Goal: Contribute content

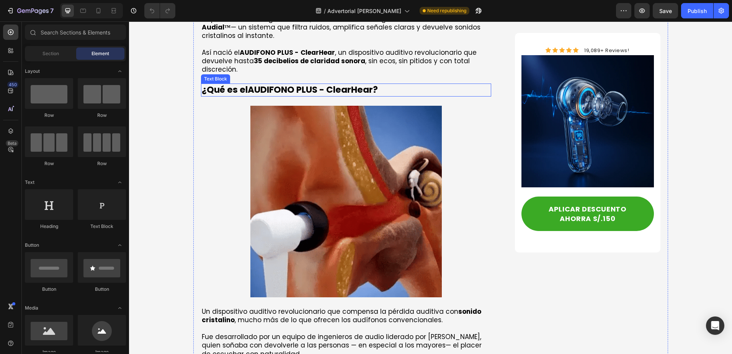
scroll to position [1111, 0]
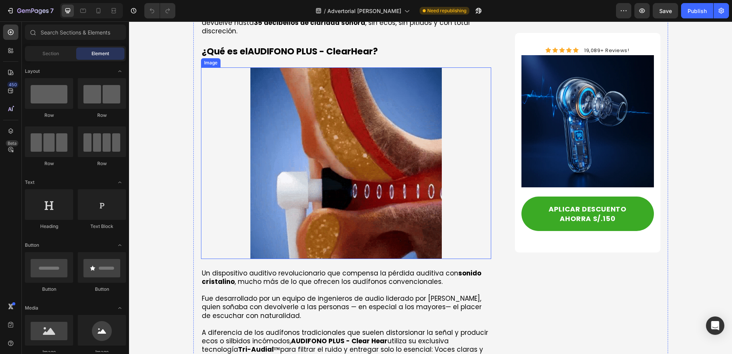
click at [373, 172] on img at bounding box center [347, 163] width 192 height 192
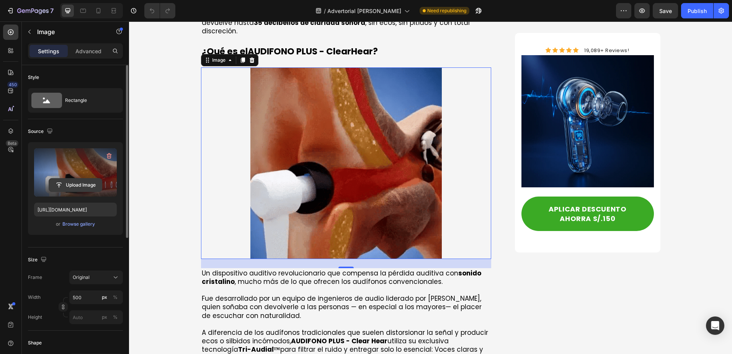
click at [81, 186] on input "file" at bounding box center [75, 185] width 53 height 13
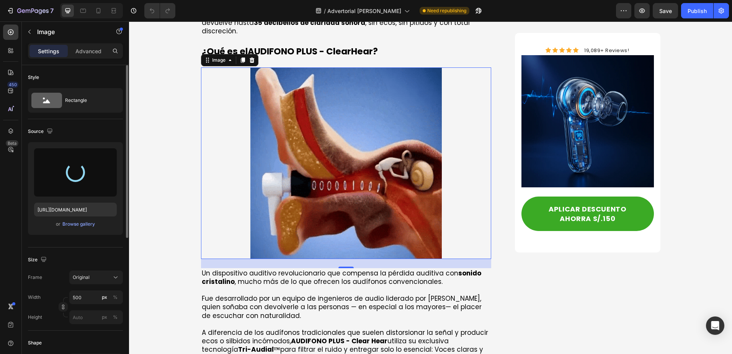
type input "[URL][DOMAIN_NAME]"
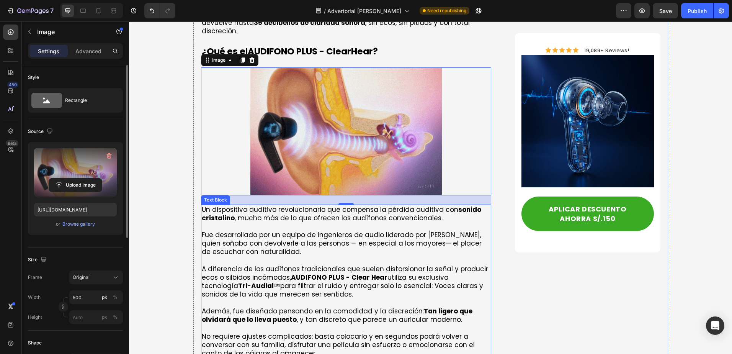
scroll to position [1034, 0]
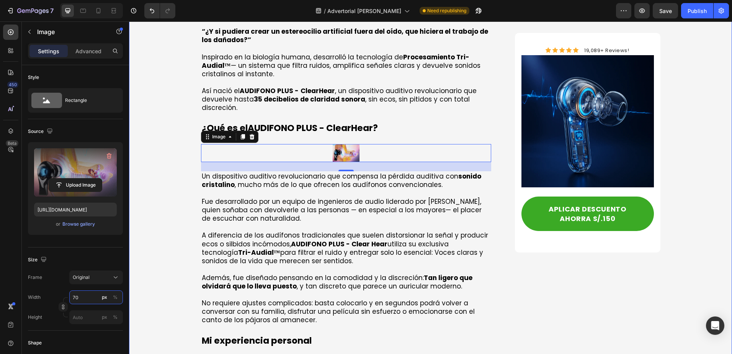
type input "7"
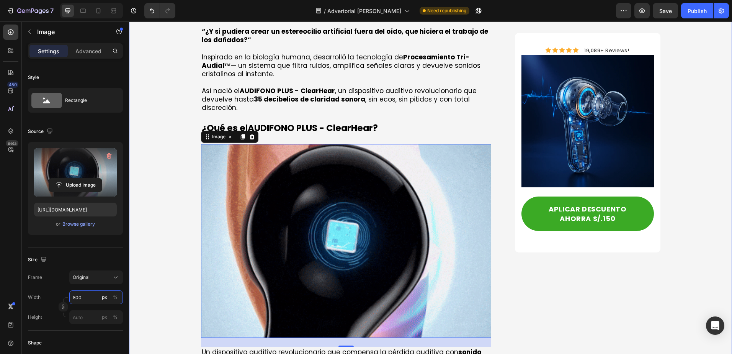
scroll to position [1149, 0]
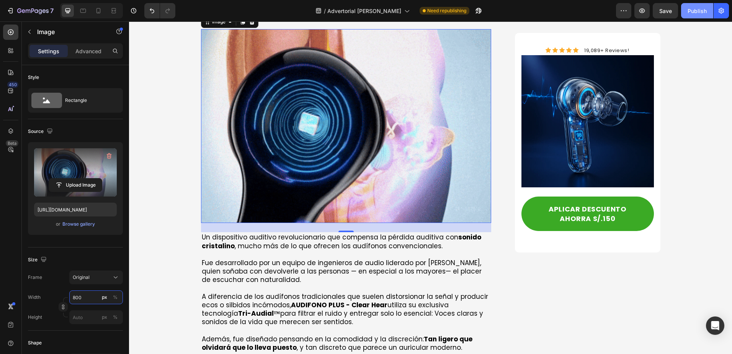
type input "800"
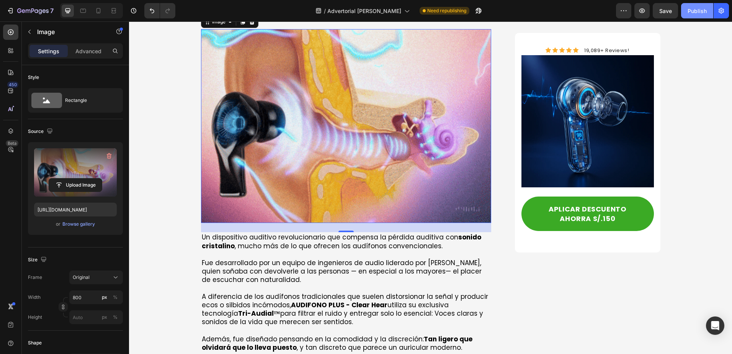
click at [704, 7] on button "Publish" at bounding box center [698, 10] width 32 height 15
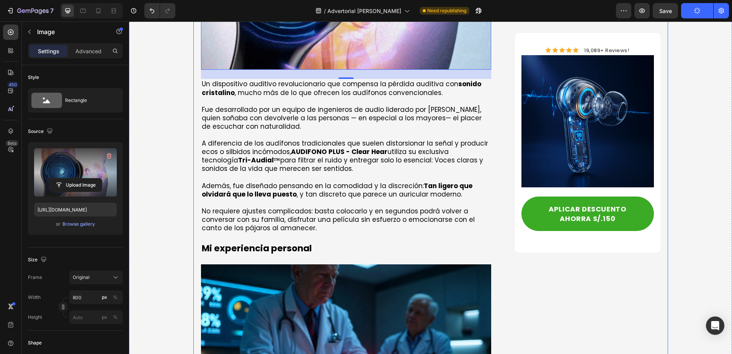
scroll to position [1417, 0]
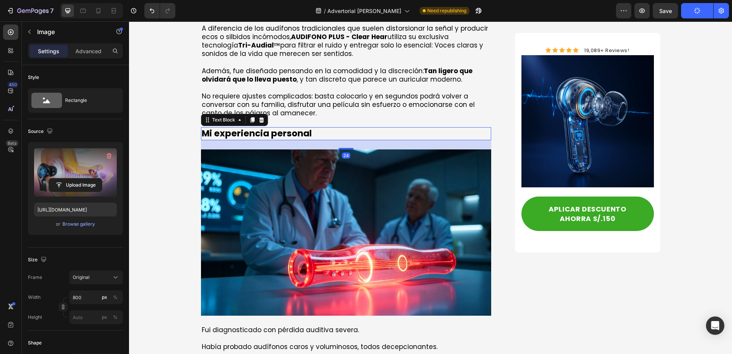
click at [279, 128] on p "Mi experiencia personal" at bounding box center [346, 133] width 289 height 11
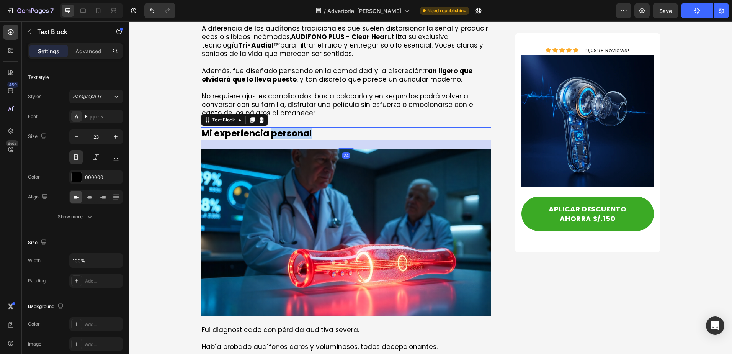
click at [279, 128] on p "Mi experiencia personal" at bounding box center [346, 133] width 289 height 11
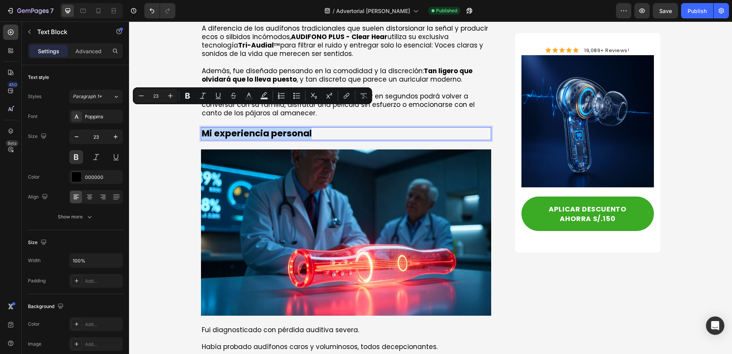
click at [279, 128] on p "Mi experiencia personal" at bounding box center [346, 133] width 289 height 11
copy p "Mi experiencia personal"
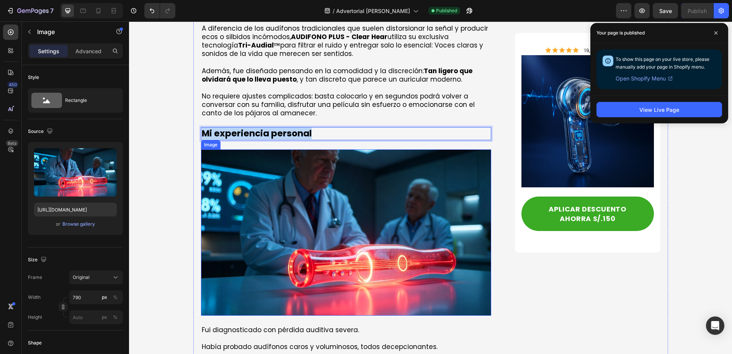
click at [321, 173] on img at bounding box center [346, 232] width 291 height 166
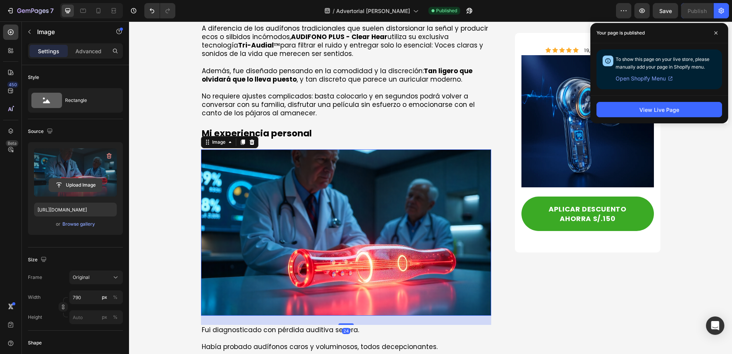
click at [69, 185] on input "file" at bounding box center [75, 185] width 53 height 13
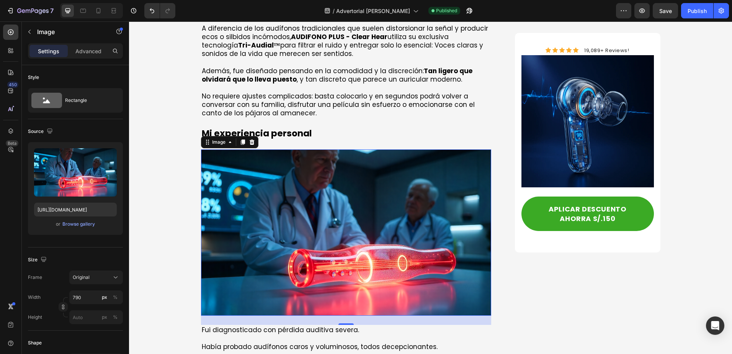
click at [370, 217] on img at bounding box center [346, 232] width 291 height 166
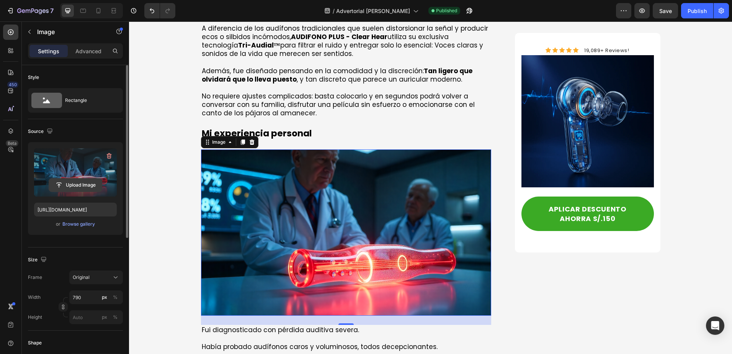
click at [71, 185] on input "file" at bounding box center [75, 185] width 53 height 13
click at [75, 186] on input "file" at bounding box center [75, 185] width 53 height 13
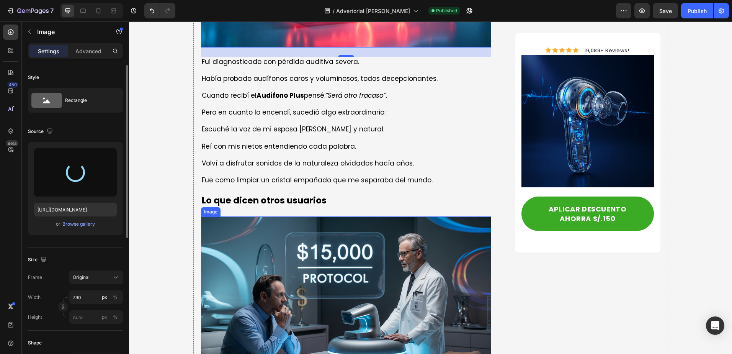
scroll to position [1532, 0]
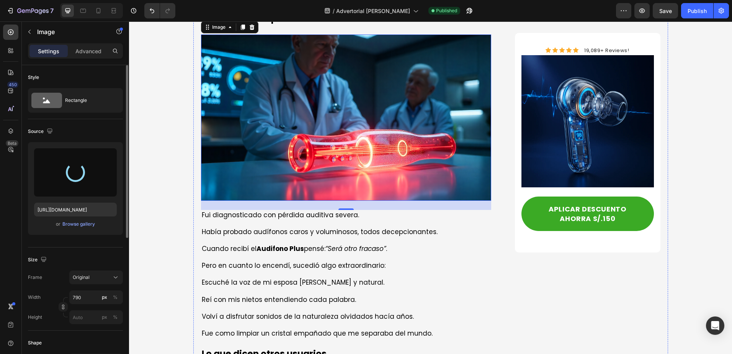
type input "[URL][DOMAIN_NAME]"
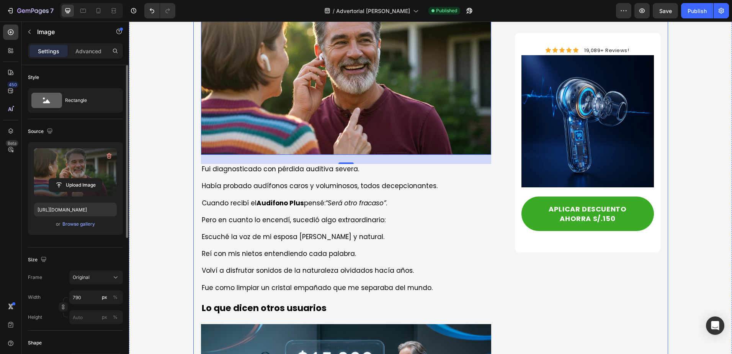
scroll to position [1686, 0]
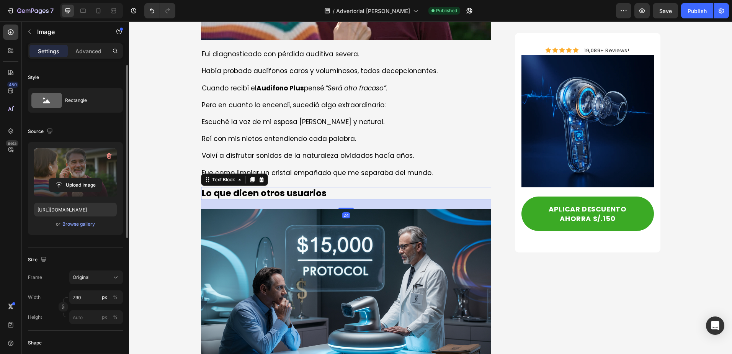
click at [267, 188] on p "Lo que dicen otros usuarios" at bounding box center [346, 193] width 289 height 11
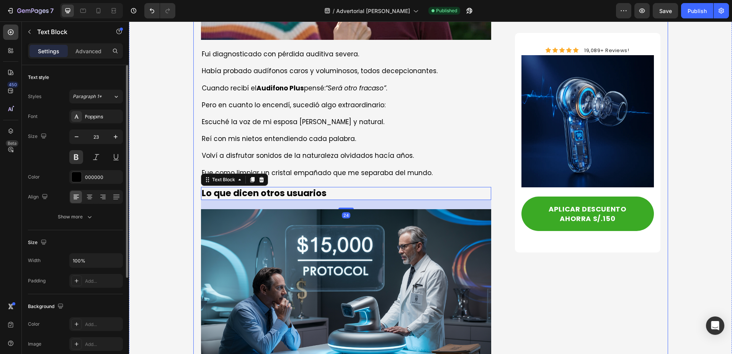
scroll to position [1801, 0]
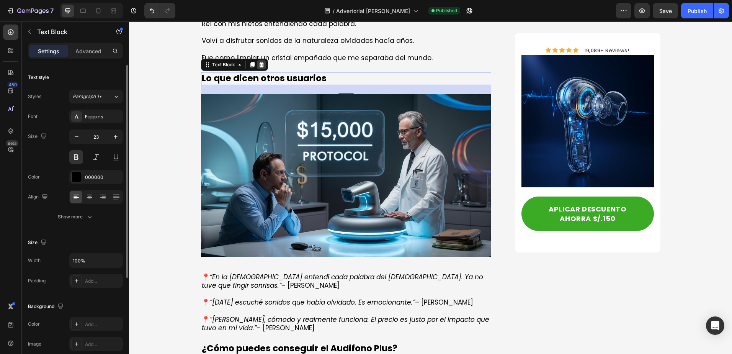
click at [259, 62] on icon at bounding box center [261, 64] width 5 height 5
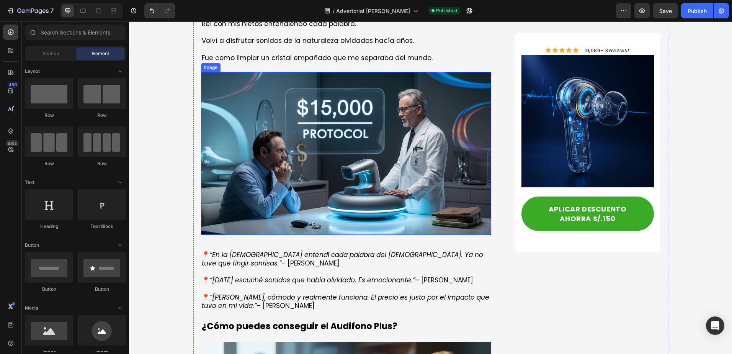
click at [298, 95] on img at bounding box center [346, 153] width 291 height 163
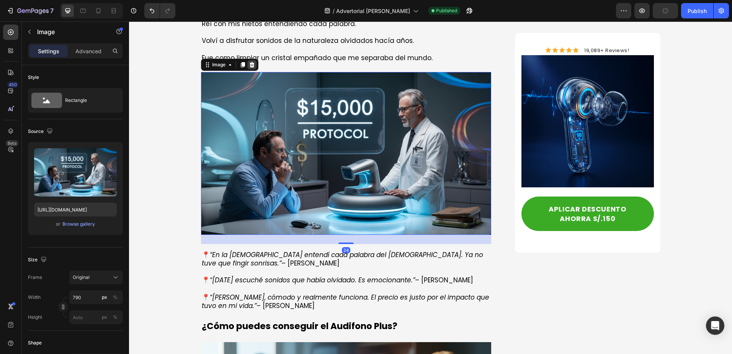
click at [249, 62] on icon at bounding box center [251, 64] width 5 height 5
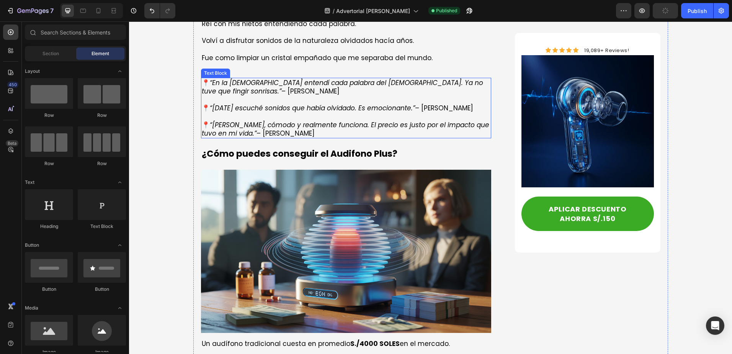
click at [277, 103] on icon "“[DATE] escuché sonidos que había olvidado. Es emocionante.”" at bounding box center [312, 107] width 205 height 9
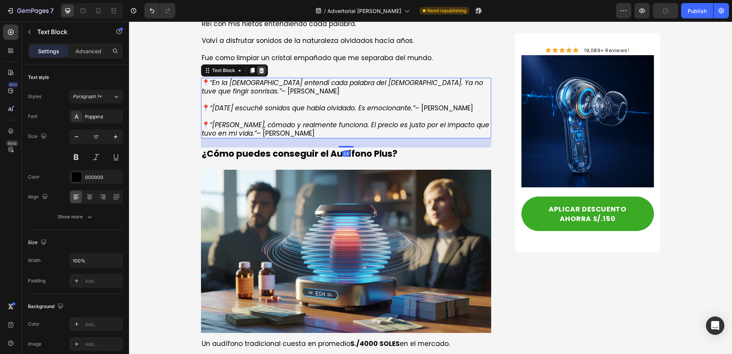
click at [259, 68] on icon at bounding box center [261, 70] width 5 height 5
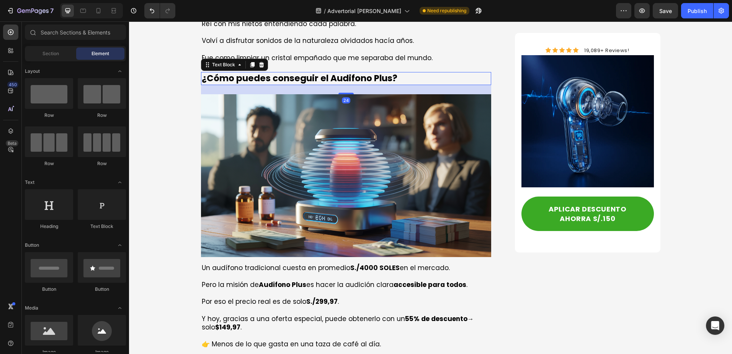
click at [279, 72] on strong "¿Cómo puedes conseguir el Audifono Plus?" at bounding box center [300, 78] width 196 height 12
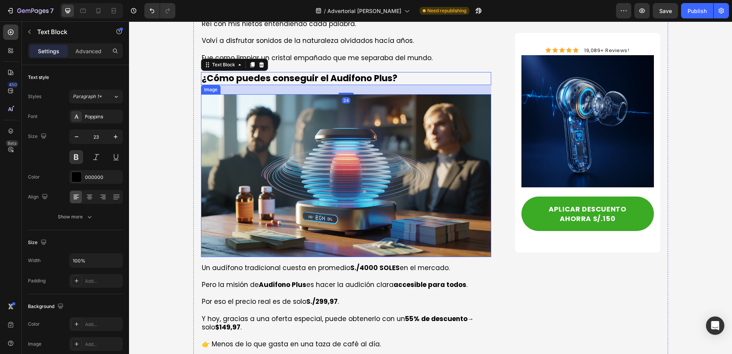
scroll to position [1724, 0]
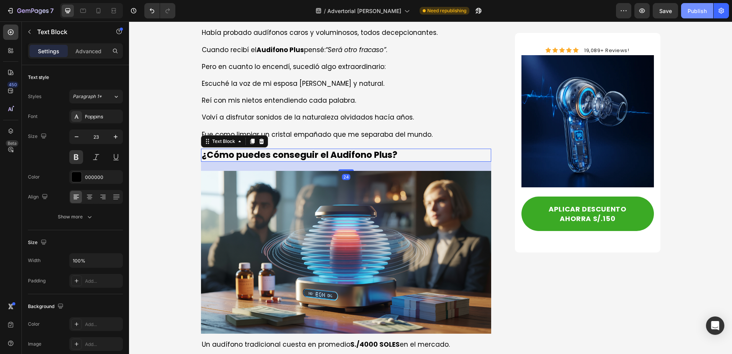
click at [689, 6] on button "Publish" at bounding box center [698, 10] width 32 height 15
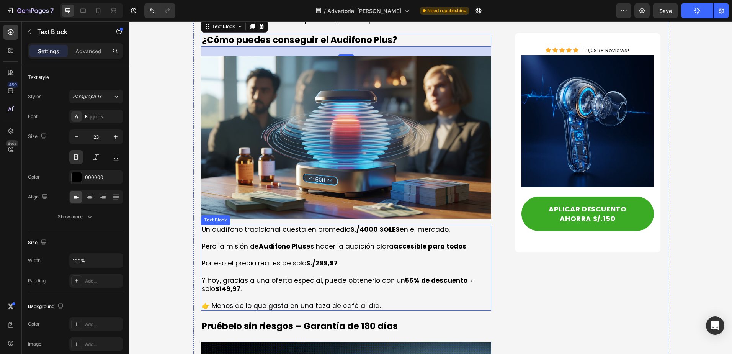
scroll to position [1762, 0]
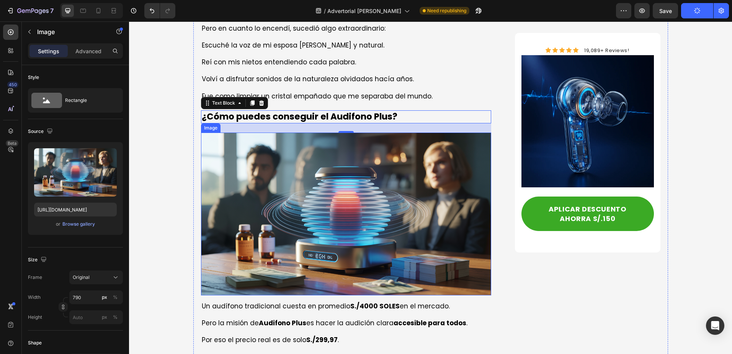
click at [421, 172] on img at bounding box center [346, 214] width 291 height 163
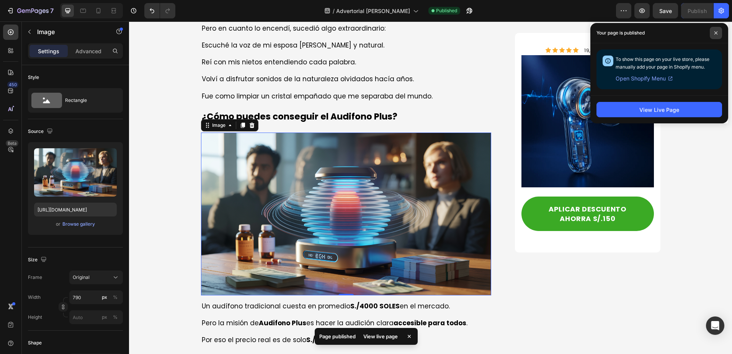
click at [715, 34] on icon at bounding box center [716, 33] width 4 height 4
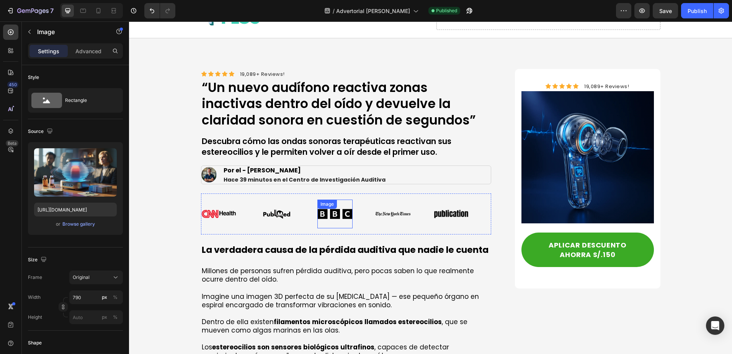
scroll to position [0, 0]
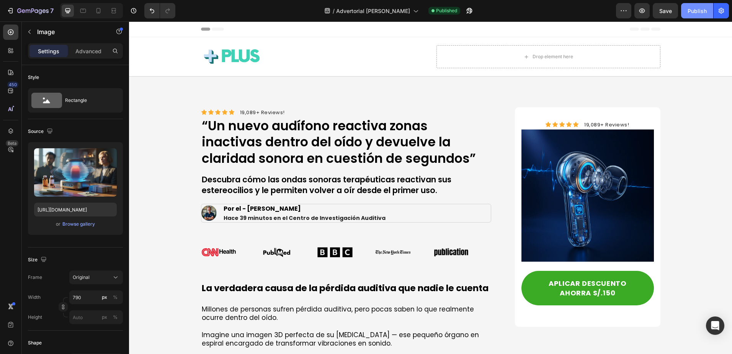
click at [690, 5] on button "Publish" at bounding box center [698, 10] width 32 height 15
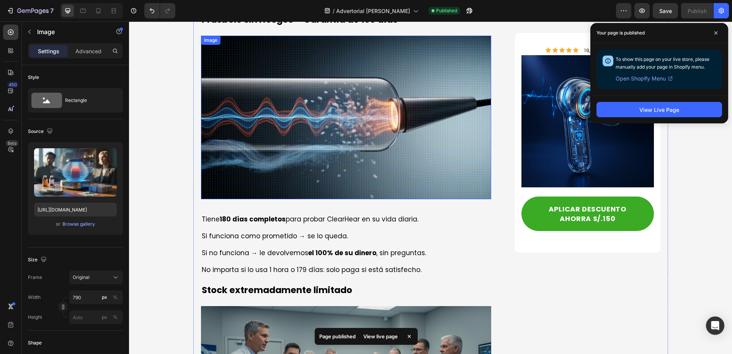
scroll to position [2222, 0]
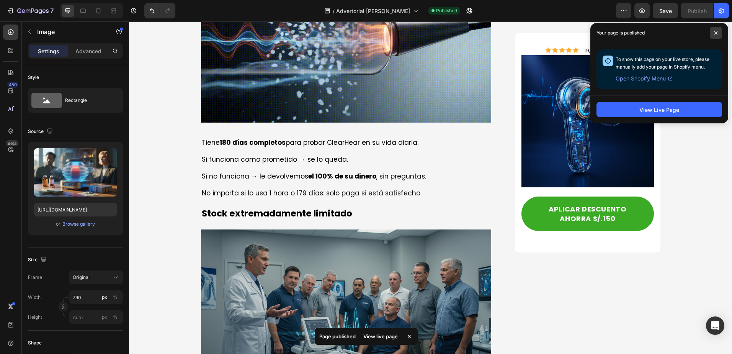
click at [718, 32] on icon at bounding box center [716, 33] width 4 height 4
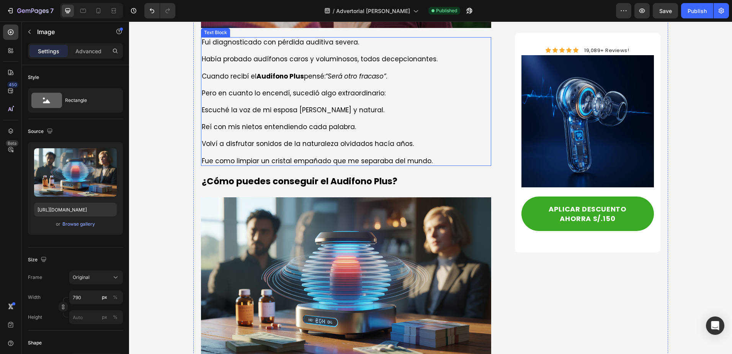
scroll to position [1736, 0]
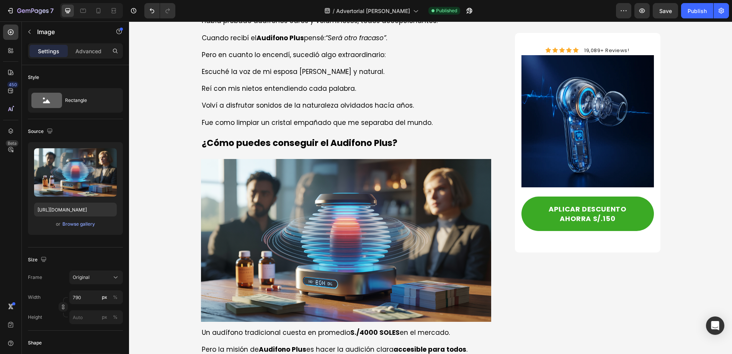
click at [309, 164] on img at bounding box center [346, 240] width 291 height 163
click at [262, 137] on strong "¿Cómo puedes conseguir el Audifono Plus?" at bounding box center [300, 143] width 196 height 12
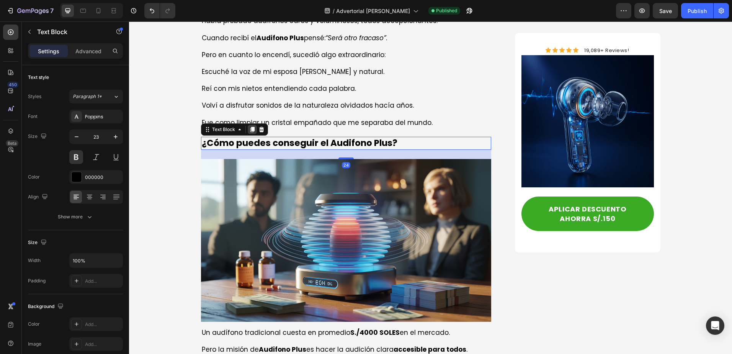
click at [250, 127] on icon at bounding box center [252, 129] width 4 height 5
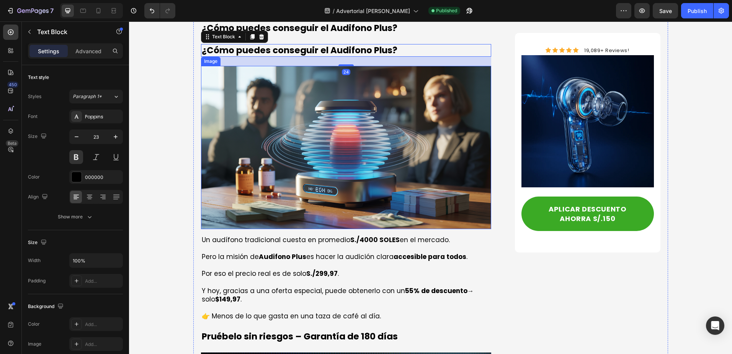
scroll to position [1774, 0]
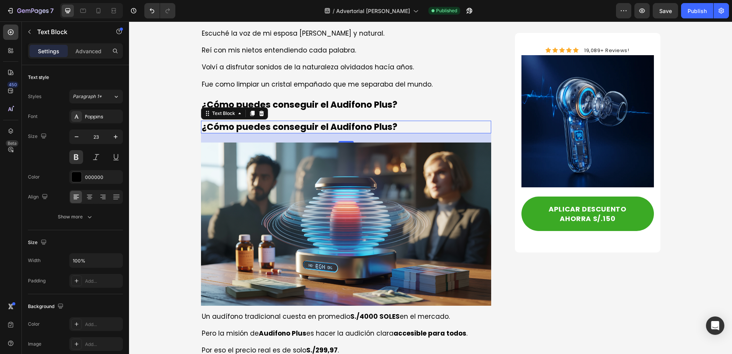
click at [300, 143] on img at bounding box center [346, 224] width 291 height 163
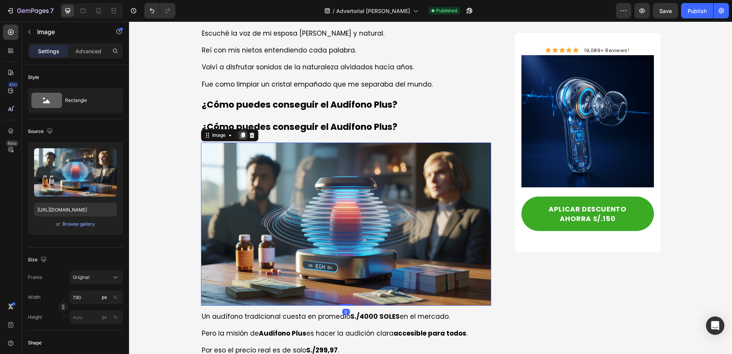
click at [241, 132] on icon at bounding box center [243, 135] width 6 height 6
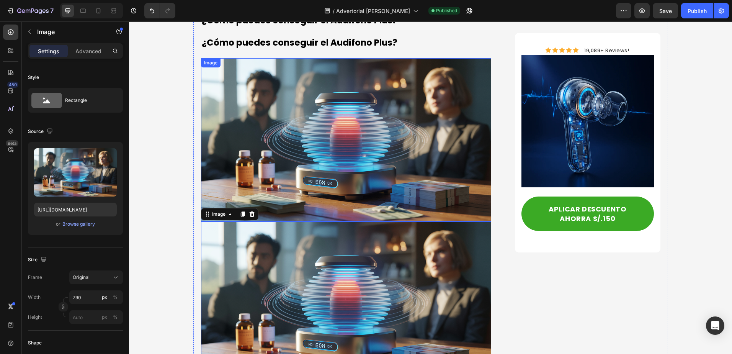
scroll to position [1782, 0]
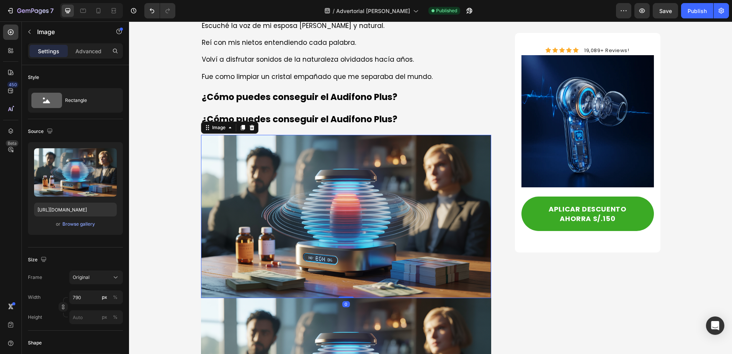
click at [281, 186] on img at bounding box center [346, 216] width 291 height 163
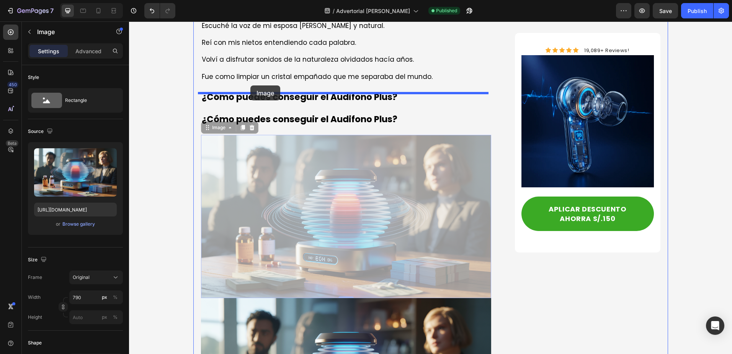
drag, startPoint x: 205, startPoint y: 111, endPoint x: 251, endPoint y: 85, distance: 52.5
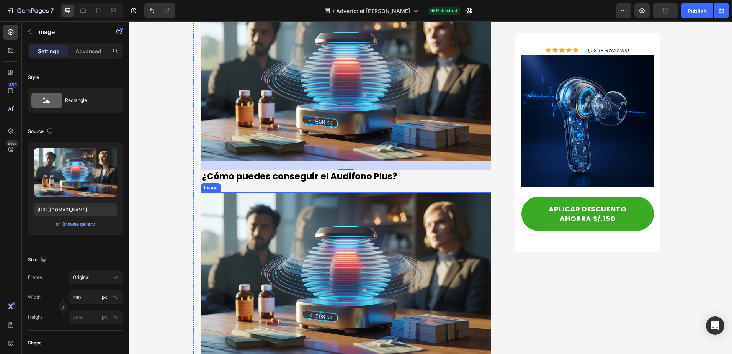
scroll to position [2088, 0]
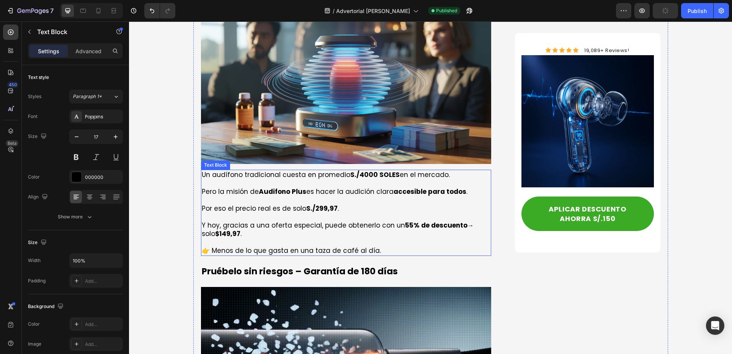
click at [264, 204] on p "Por eso el precio real es de solo S./299,97 ." at bounding box center [346, 208] width 289 height 8
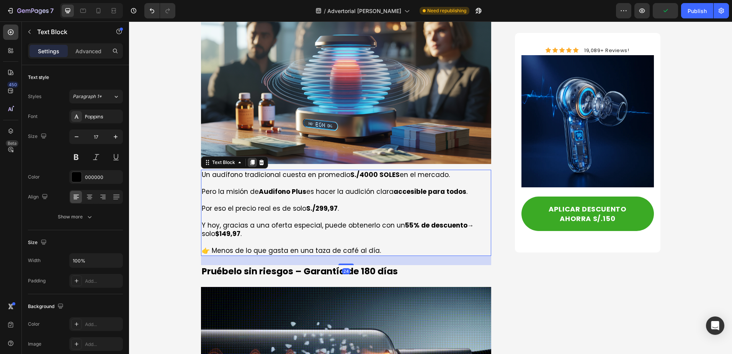
click at [251, 160] on icon at bounding box center [252, 162] width 4 height 5
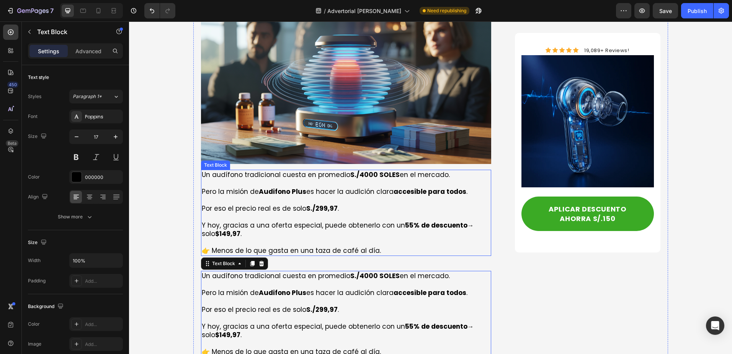
click at [222, 213] on p at bounding box center [346, 217] width 289 height 8
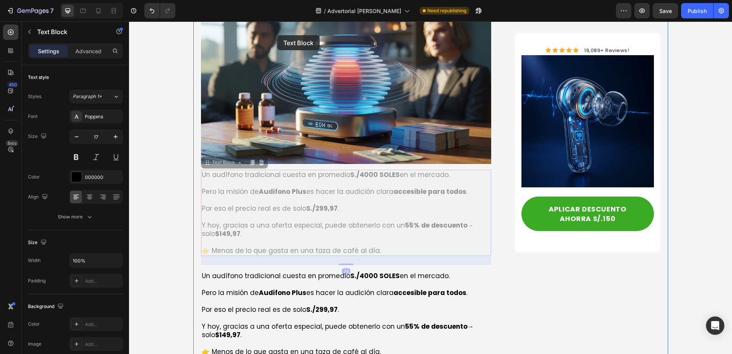
drag, startPoint x: 204, startPoint y: 143, endPoint x: 275, endPoint y: 84, distance: 91.9
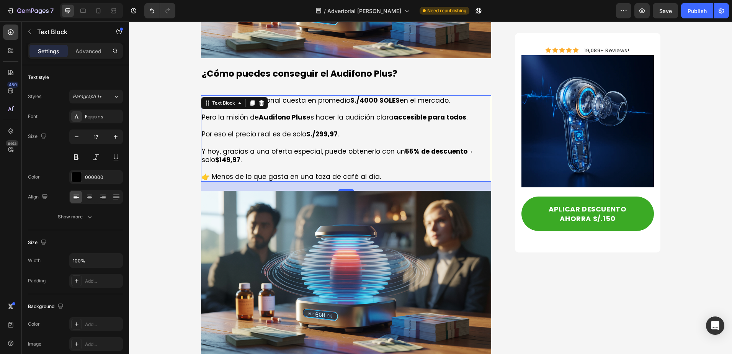
scroll to position [1884, 0]
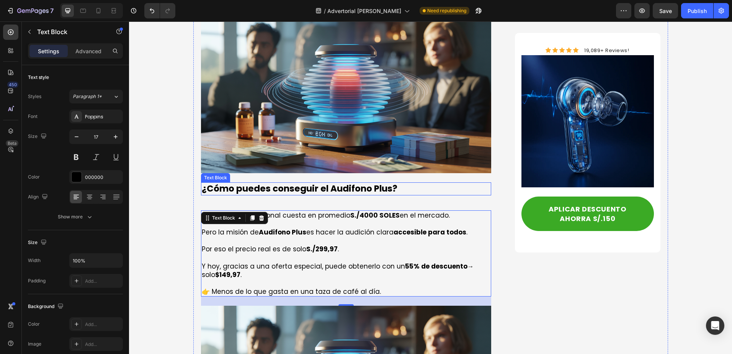
click at [322, 182] on strong "¿Cómo puedes conseguir el Audifono Plus?" at bounding box center [300, 188] width 196 height 12
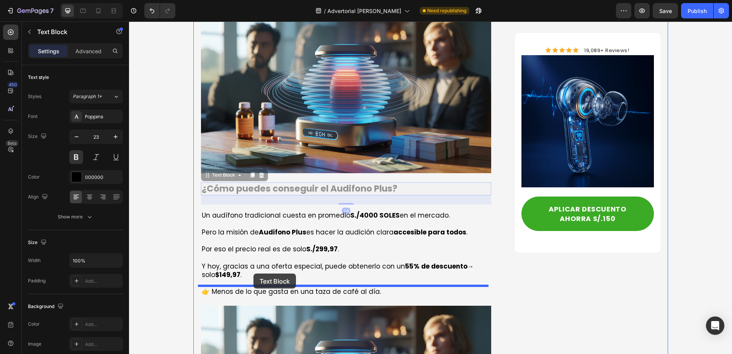
drag, startPoint x: 204, startPoint y: 154, endPoint x: 254, endPoint y: 274, distance: 129.3
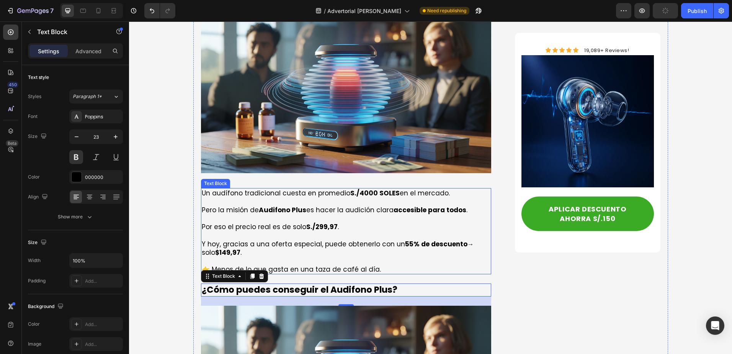
click at [306, 222] on strong "S./299,97" at bounding box center [321, 226] width 31 height 9
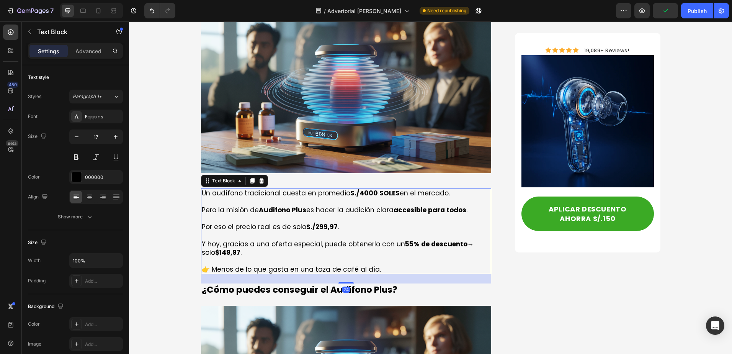
click at [275, 197] on p "Pero la misión de Audifono Plus es hacer la audición clara accesible para todos…" at bounding box center [346, 205] width 289 height 17
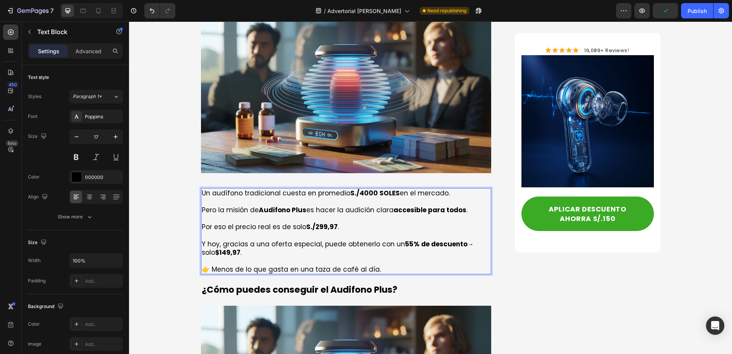
click at [275, 197] on p "⁠⁠⁠⁠⁠⁠⁠ Pero la misión de Audifono Plus es hacer la audición clara accesible pa…" at bounding box center [346, 205] width 289 height 17
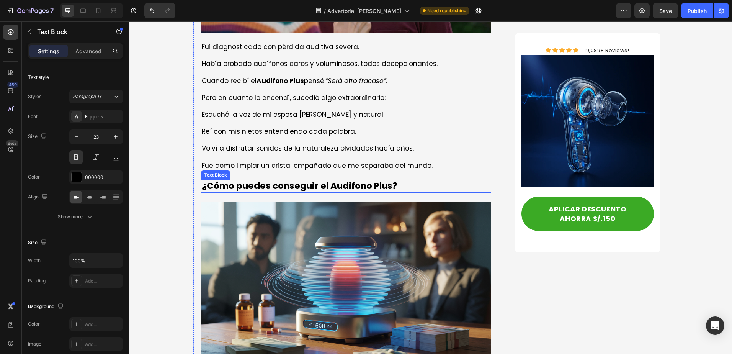
click at [294, 180] on strong "¿Cómo puedes conseguir el Audifono Plus?" at bounding box center [300, 186] width 196 height 12
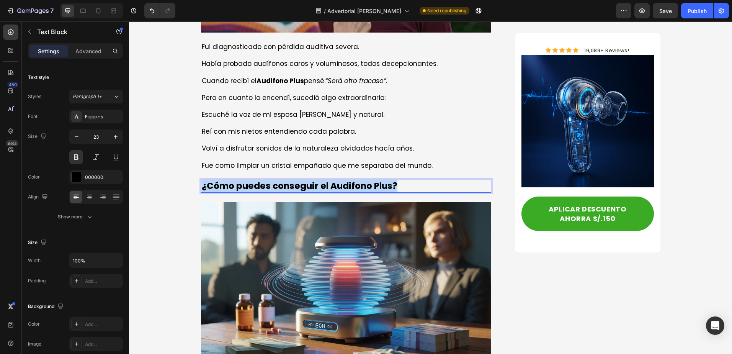
click at [294, 180] on strong "¿Cómo puedes conseguir el Audifono Plus?" at bounding box center [300, 186] width 196 height 12
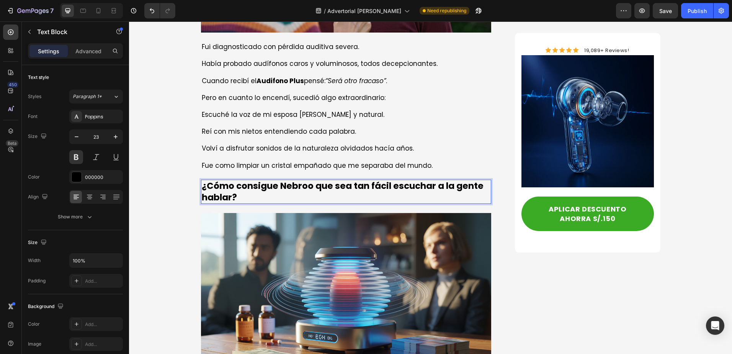
click at [295, 180] on strong "¿Cómo consigue Nebroo que sea tan fácil escuchar a la gente hablar?" at bounding box center [343, 192] width 282 height 24
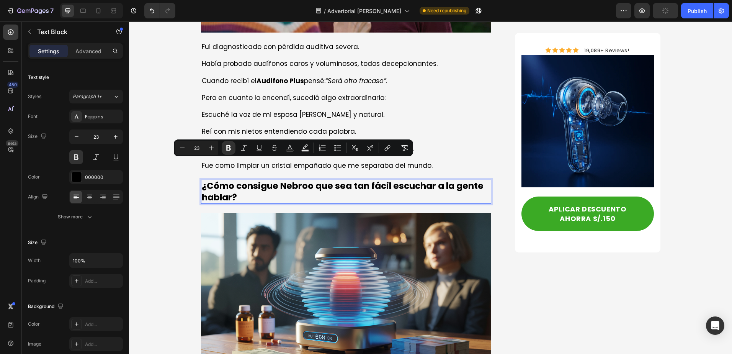
click at [265, 180] on strong "¿Cómo consigue Nebroo que sea tan fácil escuchar a la gente hablar?" at bounding box center [343, 192] width 282 height 24
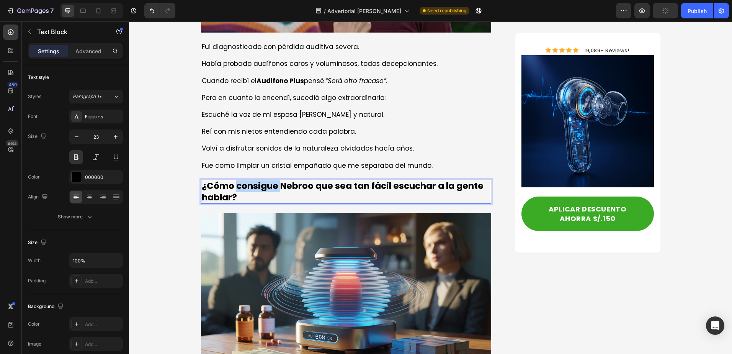
click at [265, 180] on strong "¿Cómo consigue Nebroo que sea tan fácil escuchar a la gente hablar?" at bounding box center [343, 192] width 282 height 24
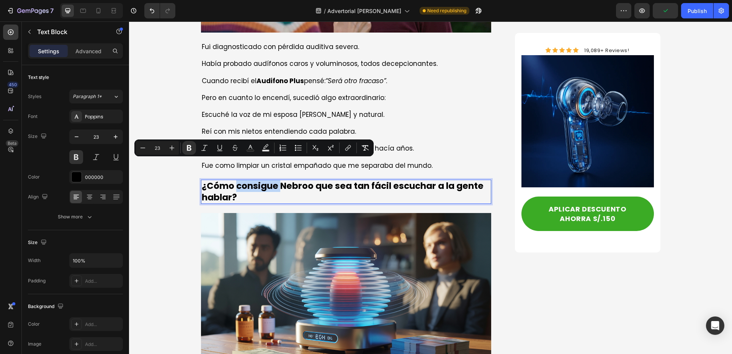
copy strong "consigue"
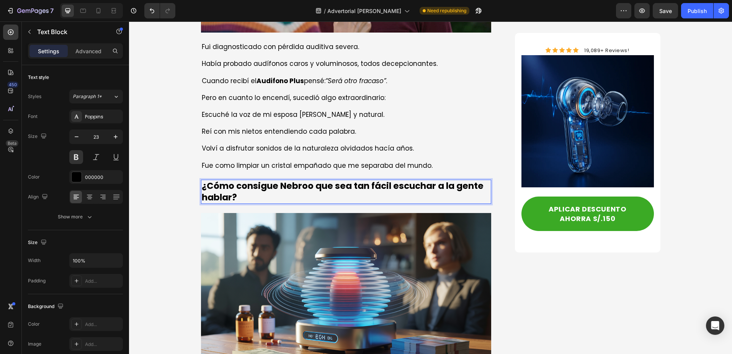
click at [285, 180] on strong "¿Cómo consigue Nebroo que sea tan fácil escuchar a la gente hablar?" at bounding box center [343, 192] width 282 height 24
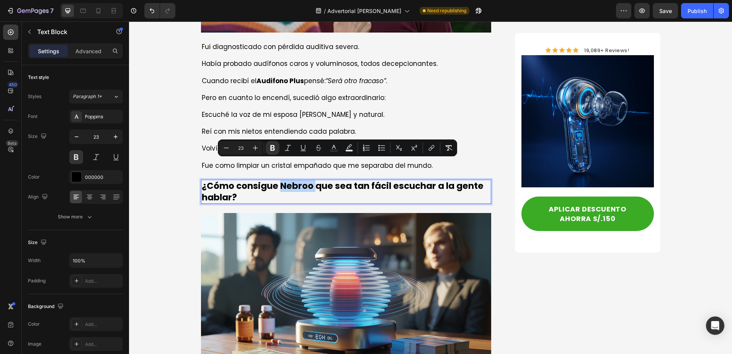
click at [281, 180] on strong "¿Cómo consigue Nebroo que sea tan fácil escuchar a la gente hablar?" at bounding box center [343, 192] width 282 height 24
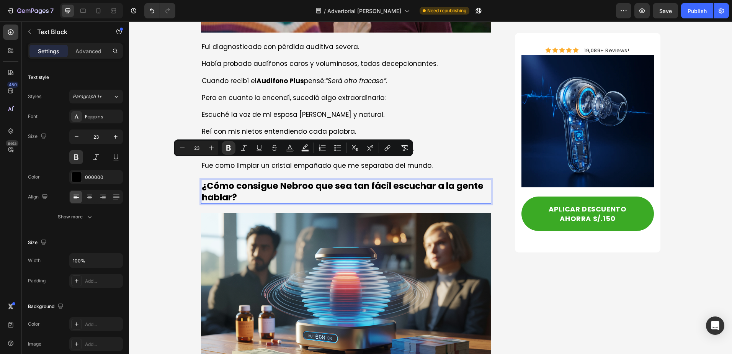
click at [262, 180] on strong "¿Cómo consigue Nebroo que sea tan fácil escuchar a la gente hablar?" at bounding box center [343, 192] width 282 height 24
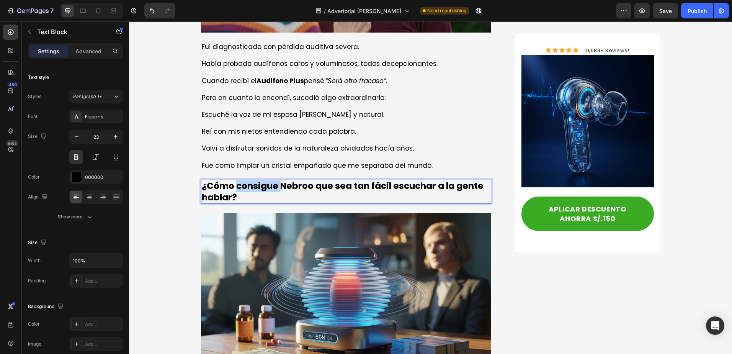
click at [262, 180] on strong "¿Cómo consigue Nebroo que sea tan fácil escuchar a la gente hablar?" at bounding box center [343, 192] width 282 height 24
click at [283, 180] on strong "¿Cómo consigue Nebroo que sea tan fácil escuchar a la gente hablar?" at bounding box center [343, 192] width 282 height 24
click at [354, 180] on p "¿Cómo Audifono Plus consigue que sea tan fácil escuchar a la gente hablar?" at bounding box center [346, 191] width 289 height 23
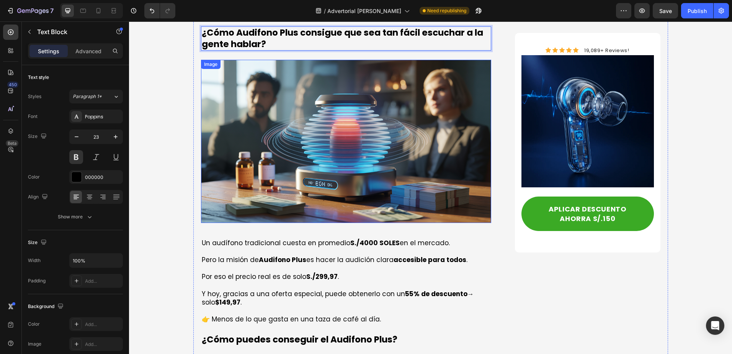
scroll to position [1770, 0]
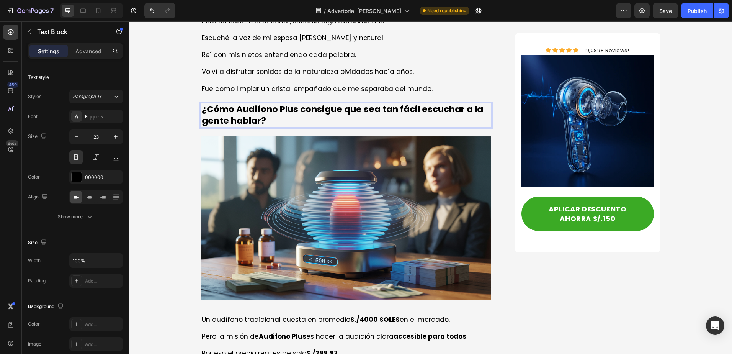
click at [275, 103] on strong "¿Cómo Audifono Plus consigue que sea tan fácil escuchar a la gente hablar?" at bounding box center [343, 115] width 282 height 24
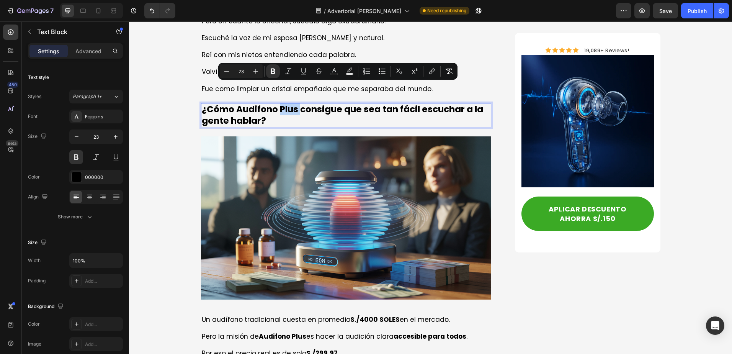
copy strong "¿Cómo Audifono Plus consigue que sea tan fácil escuchar a la gente hablar?"
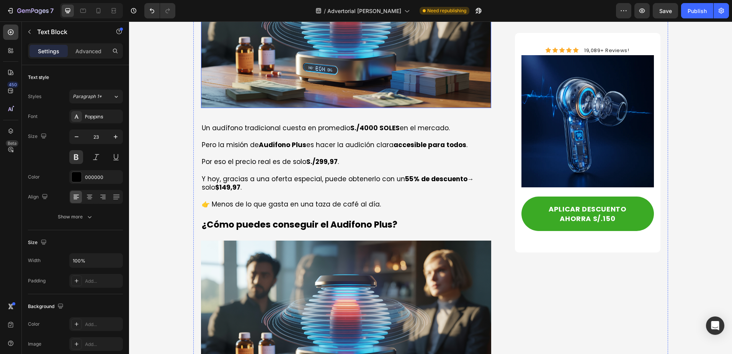
scroll to position [2038, 0]
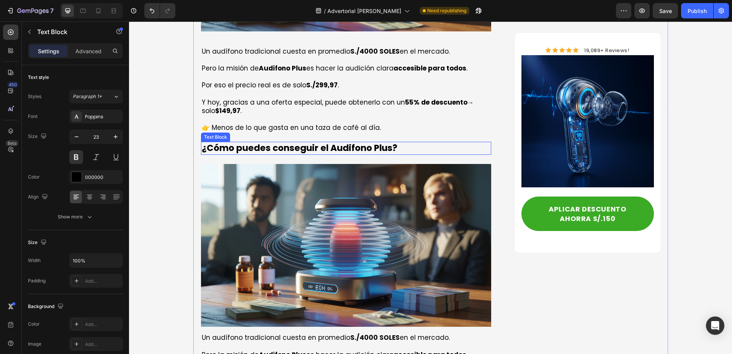
click at [306, 142] on strong "¿Cómo puedes conseguir el Audifono Plus?" at bounding box center [300, 148] width 196 height 12
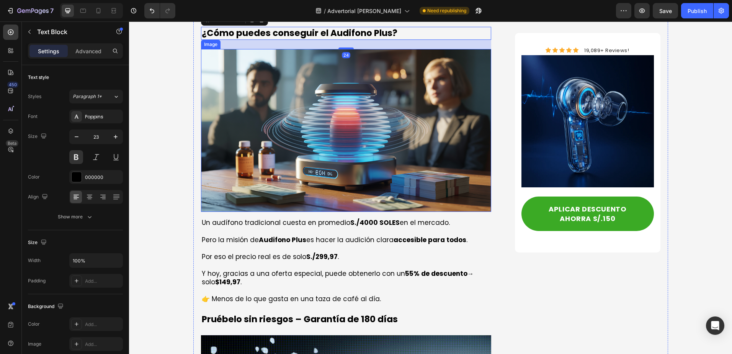
scroll to position [2114, 0]
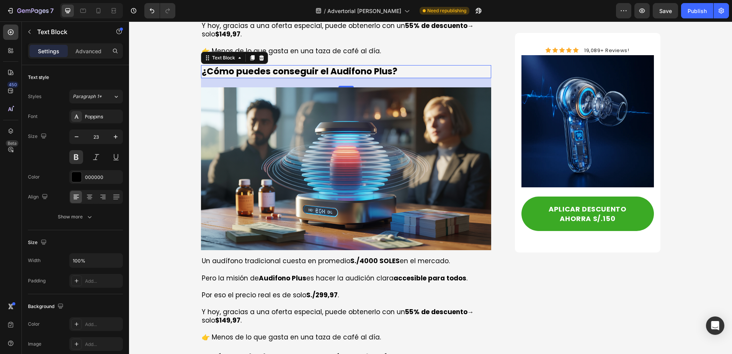
click at [277, 65] on strong "¿Cómo puedes conseguir el Audifono Plus?" at bounding box center [300, 71] width 196 height 12
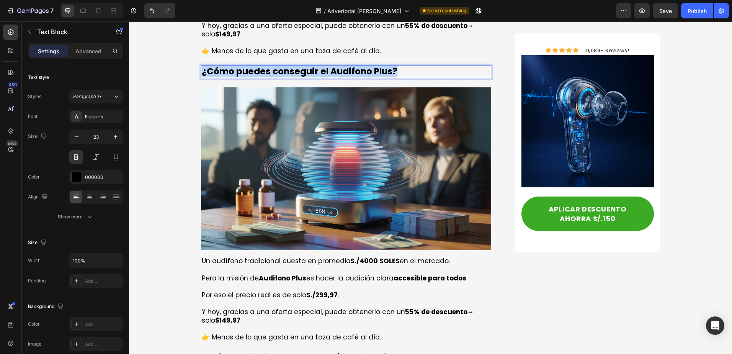
click at [277, 65] on strong "¿Cómo puedes conseguir el Audifono Plus?" at bounding box center [300, 71] width 196 height 12
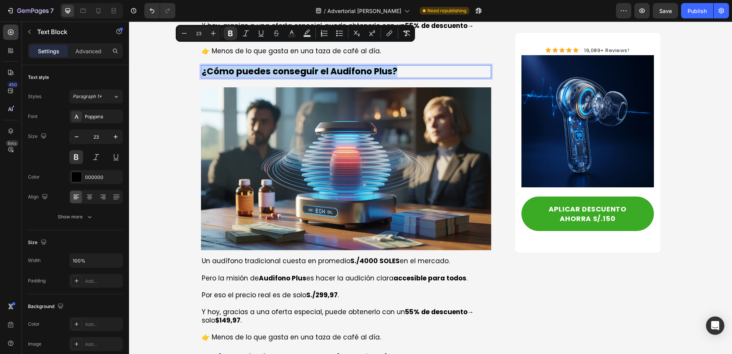
copy strong "¿Cómo puedes conseguir el Audifono Plus?"
click at [303, 98] on img at bounding box center [346, 168] width 291 height 163
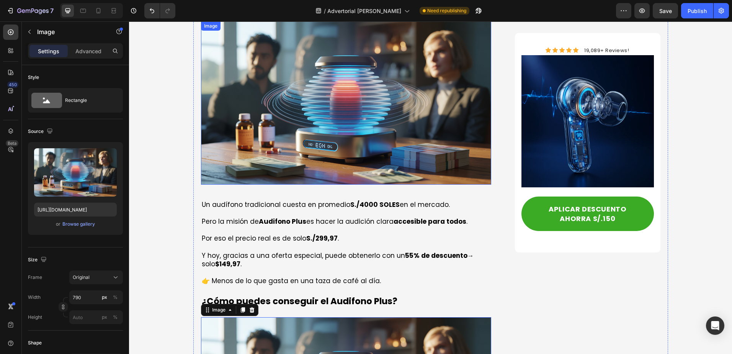
scroll to position [1731, 0]
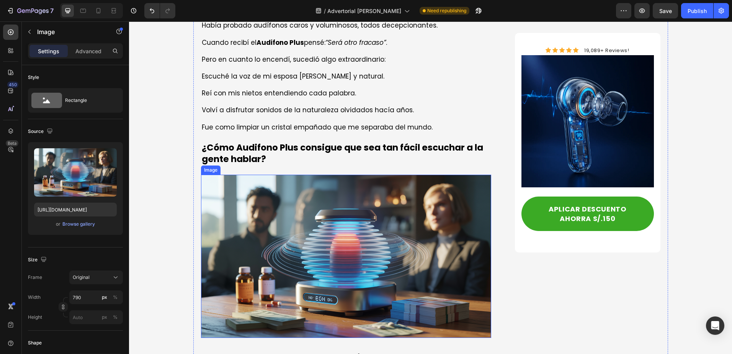
click at [332, 179] on img at bounding box center [346, 256] width 291 height 163
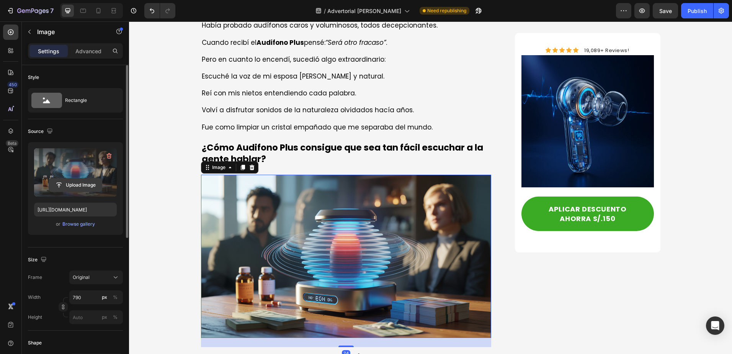
click at [73, 184] on input "file" at bounding box center [75, 185] width 53 height 13
click at [84, 175] on label at bounding box center [75, 172] width 83 height 48
click at [84, 179] on input "file" at bounding box center [75, 185] width 53 height 13
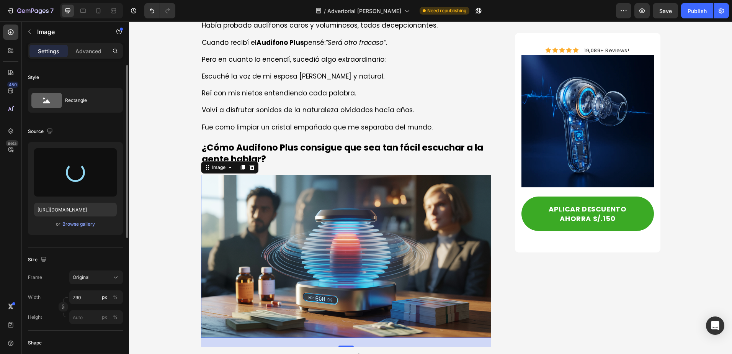
type input "[URL][DOMAIN_NAME]"
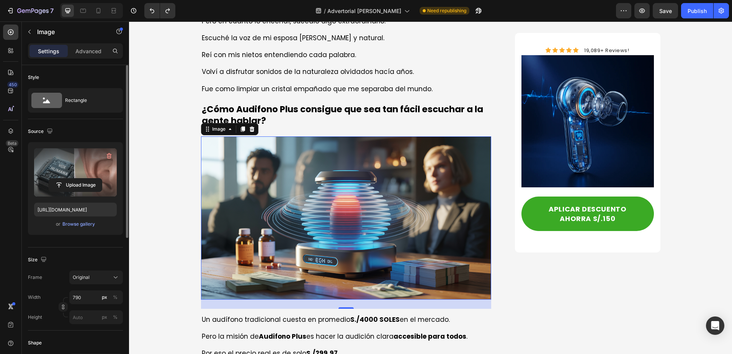
scroll to position [1884, 0]
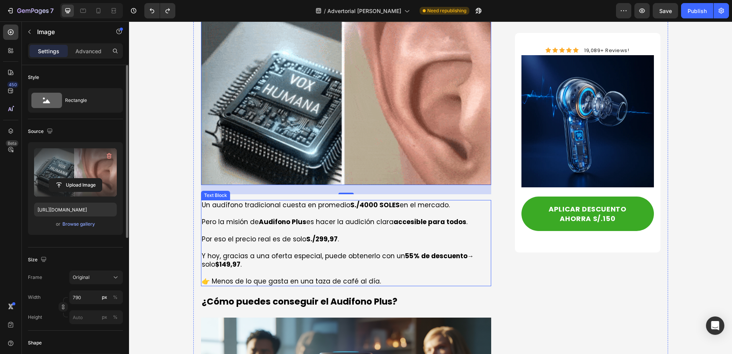
click at [347, 235] on p "Por eso el precio real es de solo S./299,97 ." at bounding box center [346, 239] width 289 height 8
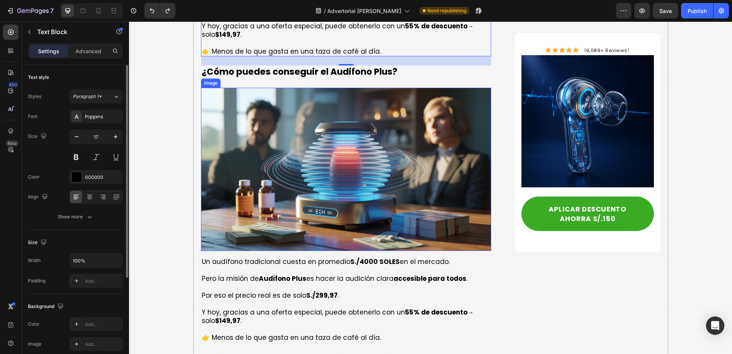
scroll to position [2076, 0]
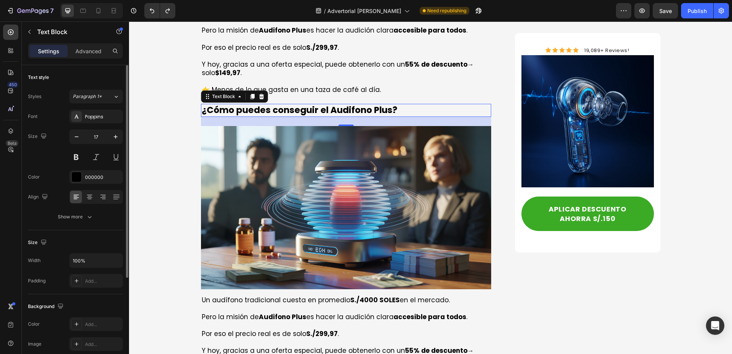
click at [297, 104] on strong "¿Cómo puedes conseguir el Audifono Plus?" at bounding box center [300, 110] width 196 height 12
click at [323, 134] on img at bounding box center [346, 207] width 291 height 163
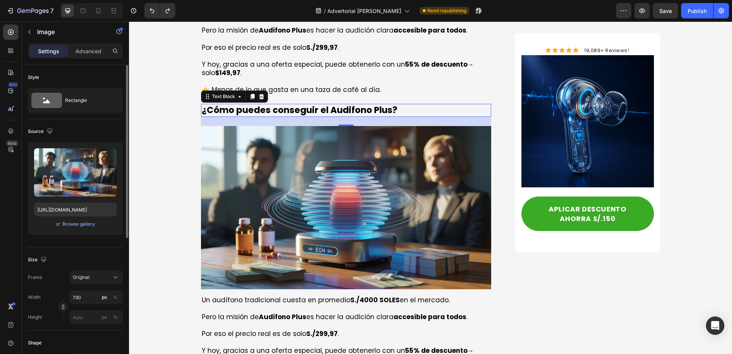
click at [277, 104] on strong "¿Cómo puedes conseguir el Audifono Plus?" at bounding box center [300, 110] width 196 height 12
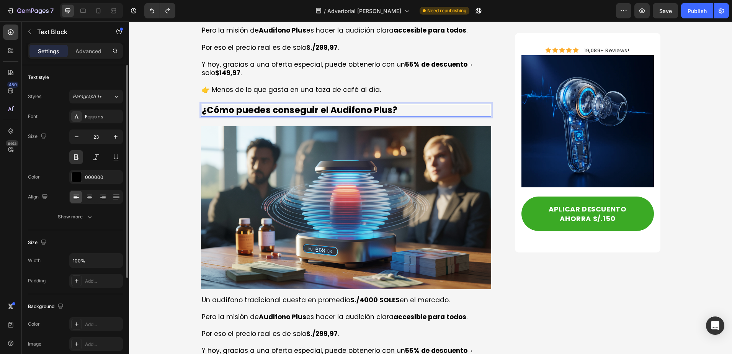
click at [277, 104] on strong "¿Cómo puedes conseguir el Audifono Plus?" at bounding box center [300, 110] width 196 height 12
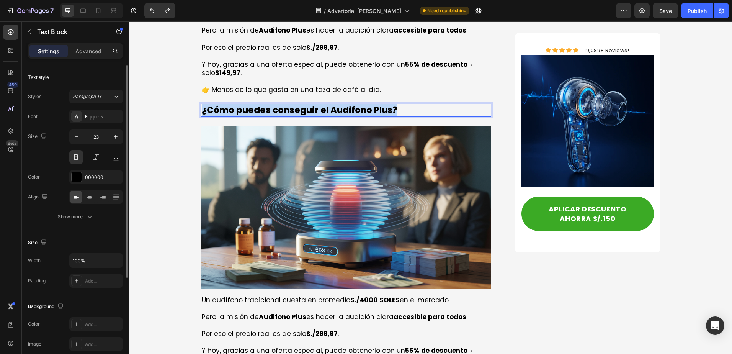
click at [277, 104] on strong "¿Cómo puedes conseguir el Audifono Plus?" at bounding box center [300, 110] width 196 height 12
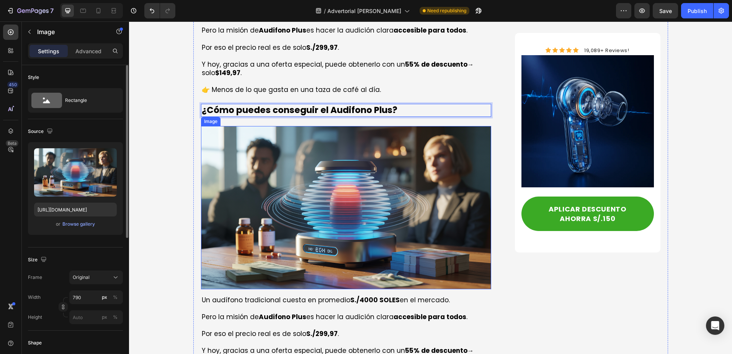
click at [301, 153] on img at bounding box center [346, 207] width 291 height 163
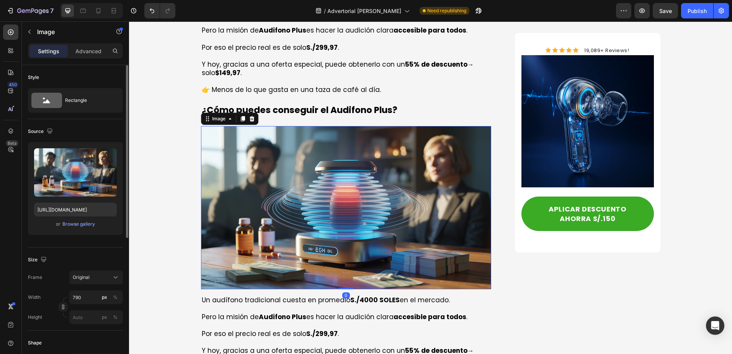
scroll to position [2114, 0]
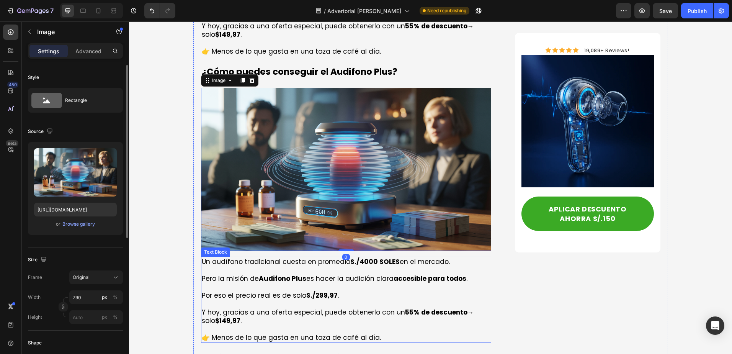
click at [279, 257] on p "Un [MEDICAL_DATA] tradicional cuesta en promedio S./4000 SOLES en el mercado." at bounding box center [346, 261] width 289 height 8
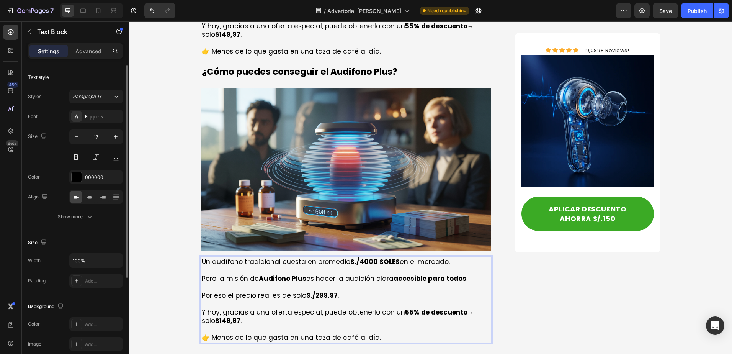
click at [208, 266] on p "Pero la misión de Audifono Plus es hacer la audición clara accesible para todos…" at bounding box center [346, 274] width 289 height 17
click at [204, 257] on p "Un [MEDICAL_DATA] tradicional cuesta en promedio S./4000 SOLES en el mercado." at bounding box center [346, 261] width 289 height 8
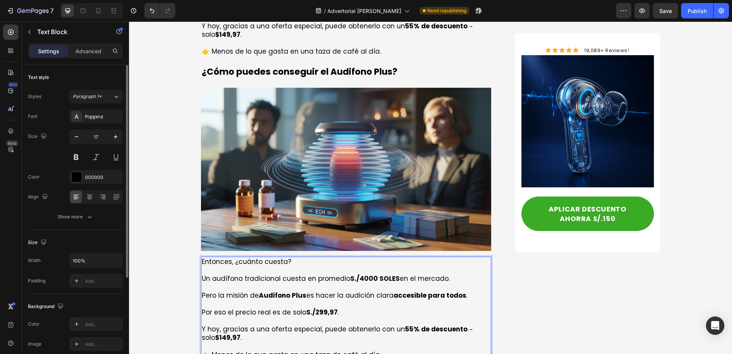
scroll to position [2153, 0]
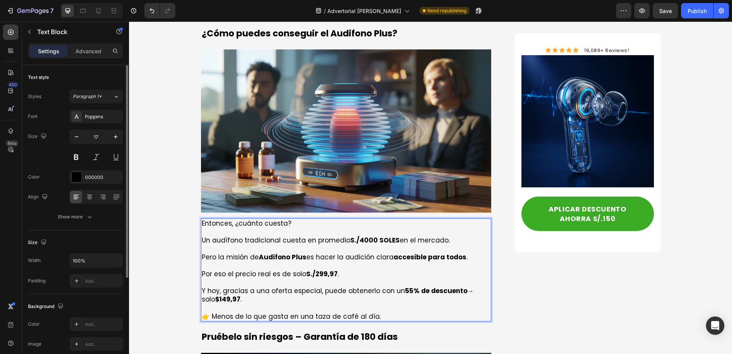
click at [353, 236] on strong "S./4000 SOLES" at bounding box center [375, 240] width 49 height 9
click at [356, 236] on strong "S./4000 SOLES" at bounding box center [375, 240] width 49 height 9
click at [294, 219] on p "Entonces, ¿cuánto cuesta?" at bounding box center [346, 223] width 289 height 8
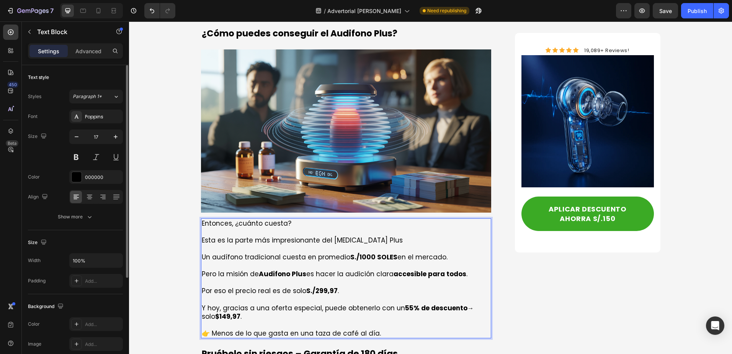
click at [330, 236] on p "Esta es la parte más impresionante del [MEDICAL_DATA] Plus" at bounding box center [346, 240] width 289 height 8
drag, startPoint x: 328, startPoint y: 221, endPoint x: 374, endPoint y: 223, distance: 46.0
click at [374, 236] on p "Esta es la parte más impresionante del [MEDICAL_DATA] Plus" at bounding box center [346, 240] width 289 height 8
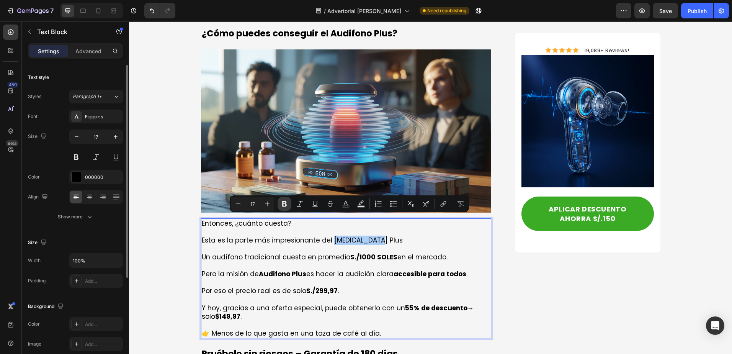
drag, startPoint x: 282, startPoint y: 205, endPoint x: 170, endPoint y: 217, distance: 112.2
click at [282, 205] on icon "Editor contextual toolbar" at bounding box center [285, 204] width 8 height 8
click at [372, 261] on p "Pero la misión de Audifono Plus es hacer la audición clara accesible para todos…" at bounding box center [346, 269] width 289 height 17
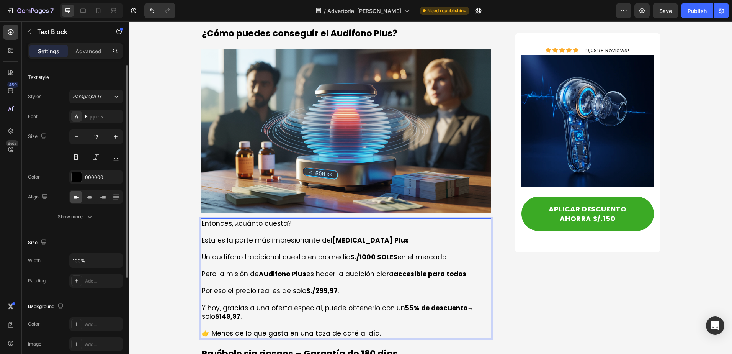
click at [375, 228] on p "Rich Text Editor. Editing area: main" at bounding box center [346, 232] width 289 height 8
click at [375, 236] on p "Esta es la parte más impresionante del [MEDICAL_DATA] Plus" at bounding box center [346, 240] width 289 height 8
click at [261, 236] on p "Esta es la parte más impresionante del [MEDICAL_DATA] Plus." at bounding box center [346, 240] width 289 height 8
click at [267, 253] on p "Un [MEDICAL_DATA] tradicional cuesta en promedio S./1000 SOLES en el mercado." at bounding box center [346, 257] width 289 height 8
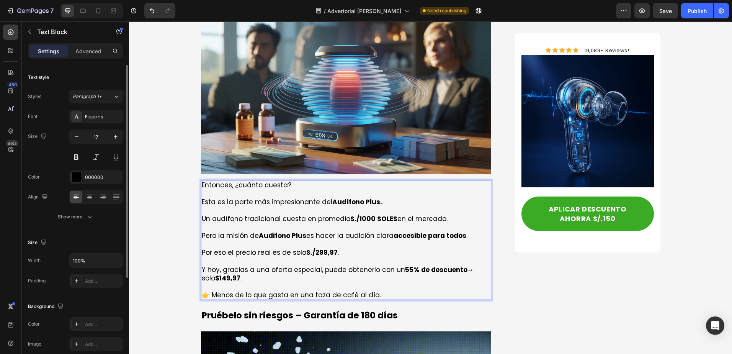
click at [289, 257] on p "Rich Text Editor. Editing area: main" at bounding box center [346, 261] width 289 height 8
click at [383, 291] on p "👉 Menos de lo que gasta en una taza de café al día." at bounding box center [346, 295] width 289 height 8
click at [285, 240] on p "Rich Text Editor. Editing area: main" at bounding box center [346, 244] width 289 height 8
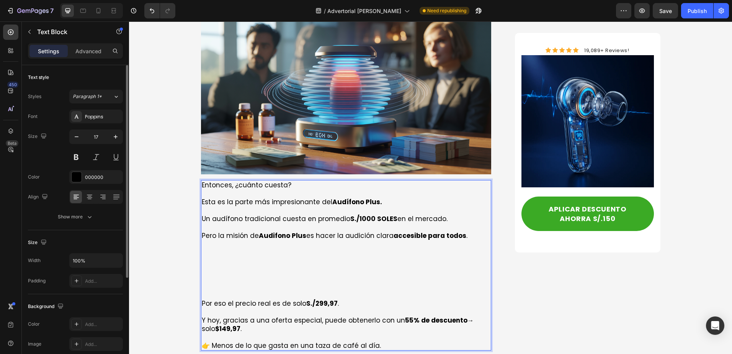
click at [283, 257] on p "Rich Text Editor. Editing area: main" at bounding box center [346, 261] width 289 height 8
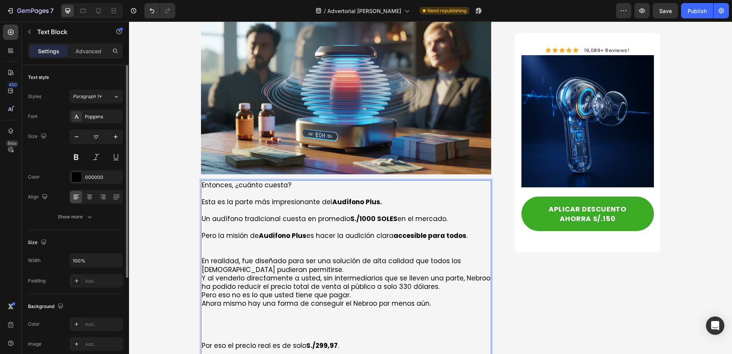
click at [363, 257] on p "En realidad, fue diseñado para ser una solución de alta calidad que todos los […" at bounding box center [346, 265] width 289 height 17
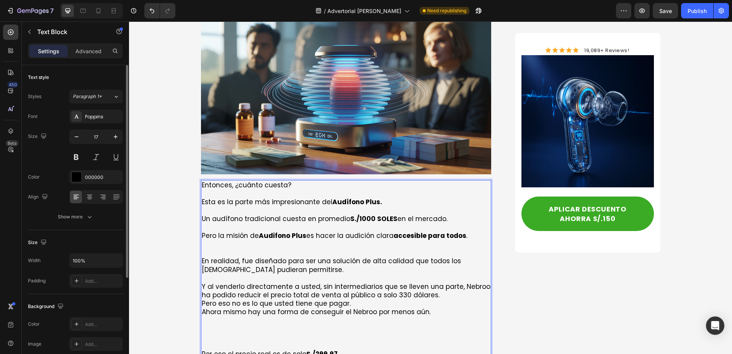
click at [375, 282] on p "Y al venderlo directamente a usted, sin intermediarios que se lleven una parte,…" at bounding box center [346, 290] width 289 height 17
click at [437, 282] on p "Y al venderlo directamente a usted, sin intermediarios que se lleven una parte,…" at bounding box center [346, 290] width 289 height 17
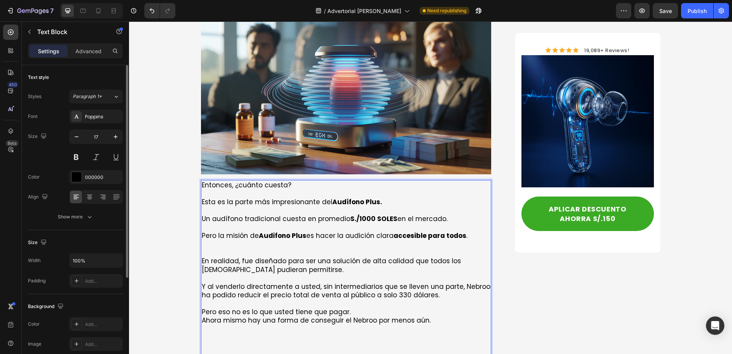
click at [235, 257] on p "En realidad, fue diseñado para ser una solución de alta calidad que todos los […" at bounding box center [346, 265] width 289 height 17
click at [319, 274] on p "Rich Text Editor. Editing area: main" at bounding box center [346, 278] width 289 height 8
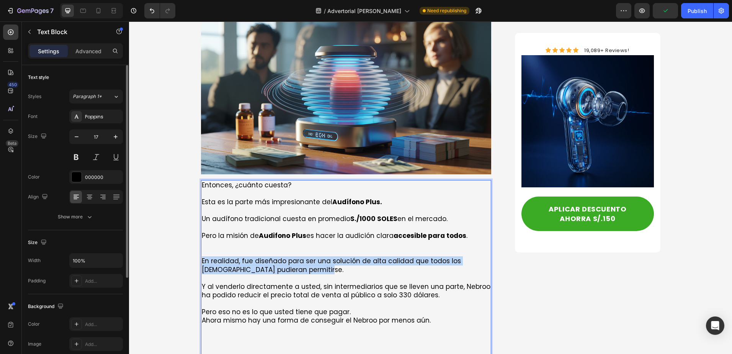
drag, startPoint x: 236, startPoint y: 242, endPoint x: 198, endPoint y: 240, distance: 37.2
click at [201, 240] on div "Entonces, ¿cuánto cuesta? Esta es la parte más impresionante del [MEDICAL_DATA]…" at bounding box center [346, 295] width 291 height 230
copy p "En realidad, fue diseñado para ser una solución de alta calidad que todos los […"
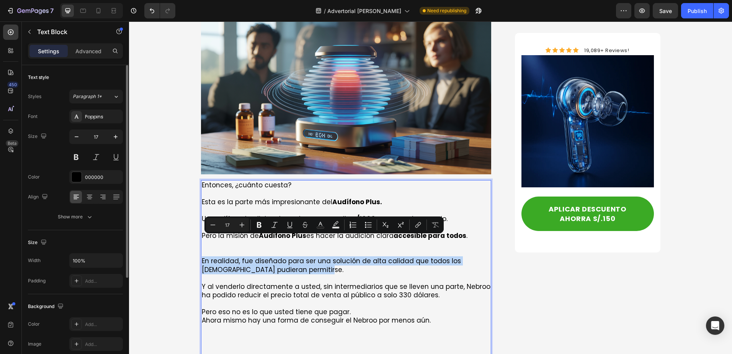
click at [297, 257] on p "En realidad, fue diseñado para ser una solución de alta calidad que todos los […" at bounding box center [346, 265] width 289 height 17
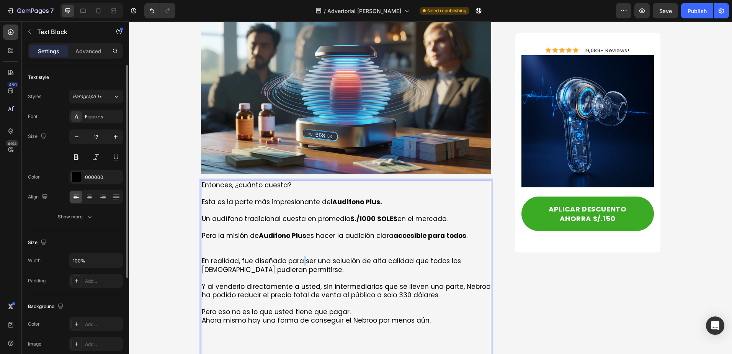
click at [297, 257] on p "En realidad, fue diseñado para ser una solución de alta calidad que todos los […" at bounding box center [346, 265] width 289 height 17
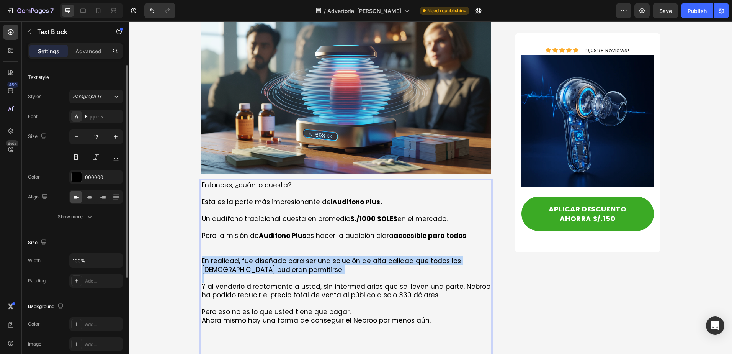
click at [297, 257] on p "En realidad, fue diseñado para ser una solución de alta calidad que todos los […" at bounding box center [346, 265] width 289 height 17
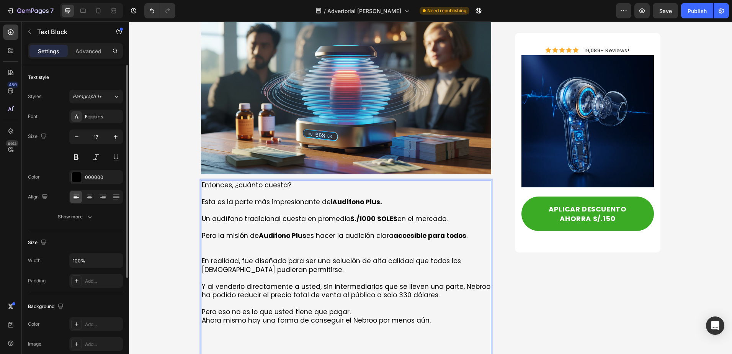
click at [250, 240] on p "Rich Text Editor. Editing area: main" at bounding box center [346, 244] width 289 height 8
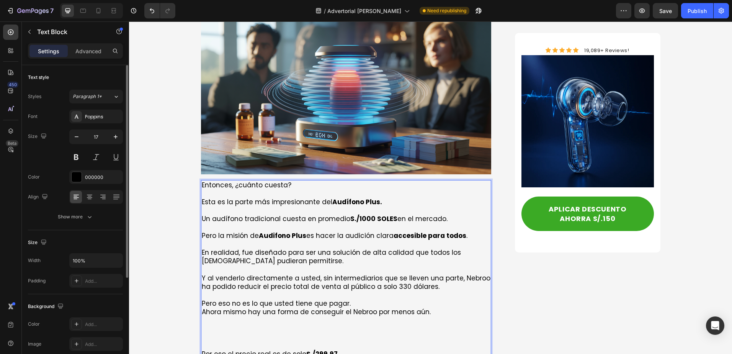
scroll to position [2229, 0]
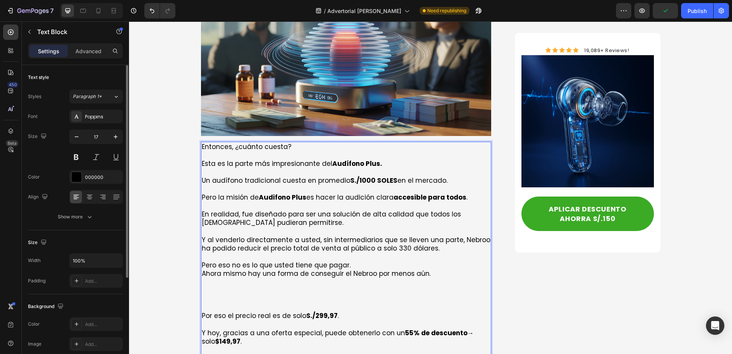
click at [391, 236] on p "Y al venderlo directamente a usted, sin intermediarios que se lleven una parte,…" at bounding box center [346, 244] width 289 height 17
click at [404, 236] on p "Y al venderlo directamente a usted, sin intermediarios que se lleven una parte,…" at bounding box center [346, 244] width 289 height 17
click at [417, 236] on p "Y al venderlo directamente a usted, sin intermediarios que se lleven una parte,…" at bounding box center [346, 244] width 289 height 17
click at [401, 236] on p "Y al venderlo directamente a usted, sin intermediarios que se lleven una parte,…" at bounding box center [346, 244] width 289 height 17
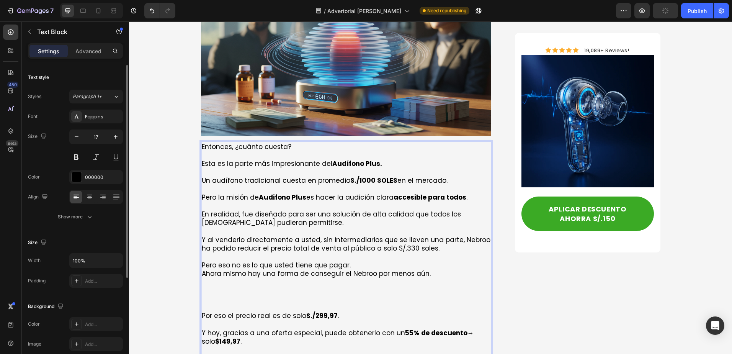
click at [400, 236] on p "Y al venderlo directamente a usted, sin intermediarios que se lleven una parte,…" at bounding box center [346, 244] width 289 height 17
click at [405, 236] on p "Y al venderlo directamente a usted, sin intermediarios que se lleven una parte,…" at bounding box center [346, 244] width 289 height 17
drag, startPoint x: 411, startPoint y: 230, endPoint x: 409, endPoint y: 235, distance: 5.1
click at [411, 236] on p "Y al venderlo directamente a usted, sin intermediarios que se lleven una parte,…" at bounding box center [346, 244] width 289 height 17
click at [403, 236] on p "Y al venderlo directamente a usted, sin intermediarios que se lleven una parte,…" at bounding box center [346, 244] width 289 height 17
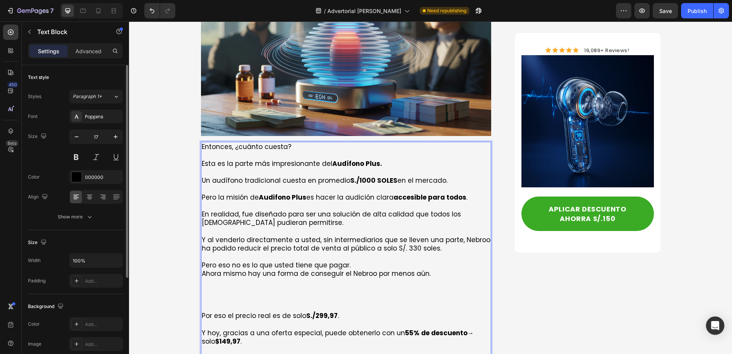
scroll to position [2268, 0]
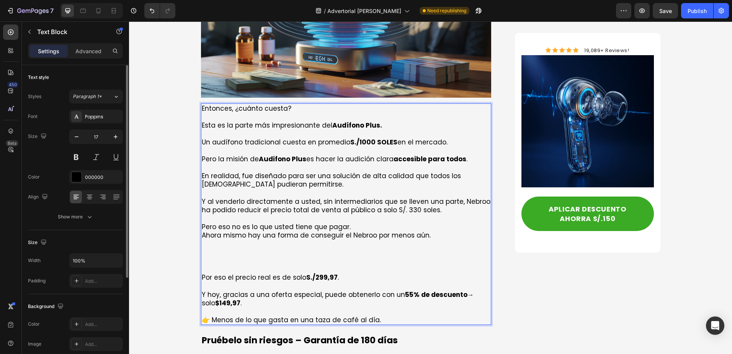
click at [369, 138] on strong "S./1000 SOLES" at bounding box center [374, 142] width 47 height 9
click at [414, 197] on p "Y al venderlo directamente a usted, sin intermediarios que se lleven una parte,…" at bounding box center [346, 205] width 289 height 17
click at [411, 197] on p "Y al venderlo directamente a usted, sin intermediarios que se lleven una parte,…" at bounding box center [346, 205] width 289 height 17
drag, startPoint x: 380, startPoint y: 118, endPoint x: 378, endPoint y: 123, distance: 5.8
click at [379, 138] on strong "S./1000,00 SOLES" at bounding box center [380, 142] width 58 height 9
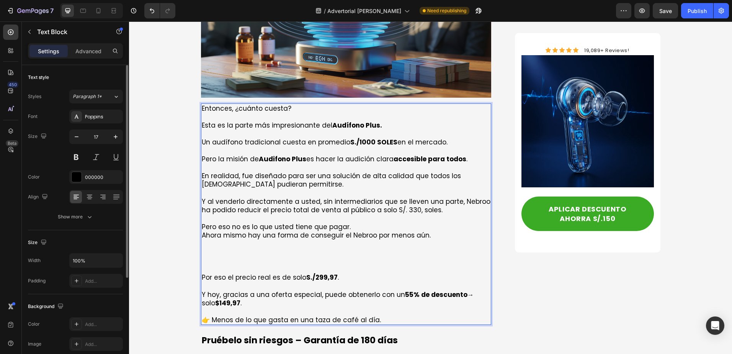
click at [414, 197] on p "Y al venderlo directamente a usted, sin intermediarios que se lleven una parte,…" at bounding box center [346, 205] width 289 height 17
click at [409, 197] on p "Y al venderlo directamente a usted, sin intermediarios que se lleven una parte,…" at bounding box center [346, 205] width 289 height 17
click at [409, 214] on p "Rich Text Editor. Editing area: main" at bounding box center [346, 218] width 289 height 8
click at [287, 256] on p "Rich Text Editor. Editing area: main" at bounding box center [346, 260] width 289 height 8
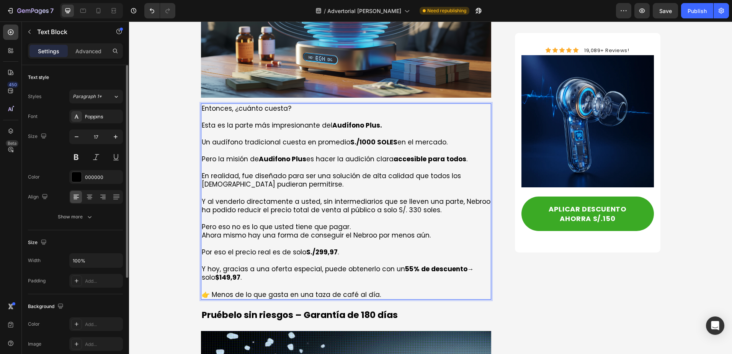
click at [405, 197] on p "Y al venderlo directamente a usted, sin intermediarios que se lleven una parte,…" at bounding box center [346, 205] width 289 height 17
click at [408, 197] on p "Y al venderlo directamente a usted, sin intermediarios que se lleven una parte,…" at bounding box center [346, 205] width 289 height 17
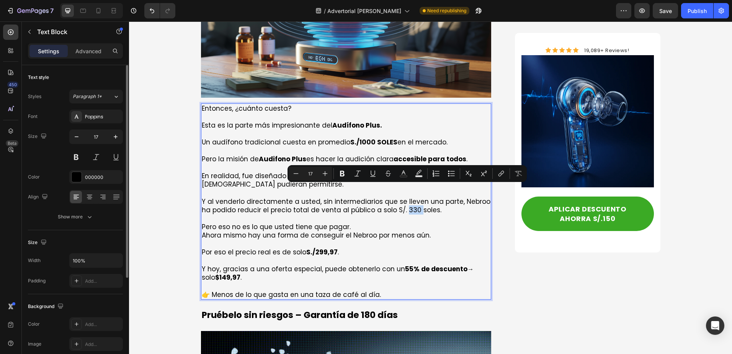
click at [406, 197] on p "Y al venderlo directamente a usted, sin intermediarios que se lleven una parte,…" at bounding box center [346, 205] width 289 height 17
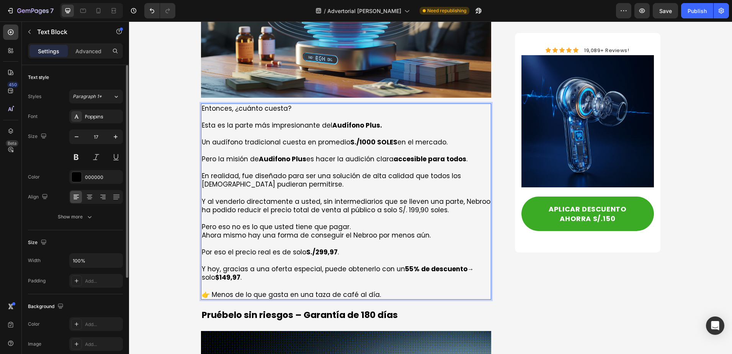
click at [315, 247] on strong "S./299,97" at bounding box center [321, 251] width 31 height 9
drag, startPoint x: 315, startPoint y: 233, endPoint x: 300, endPoint y: 144, distance: 90.5
click at [315, 247] on strong "S./299,97" at bounding box center [321, 251] width 31 height 9
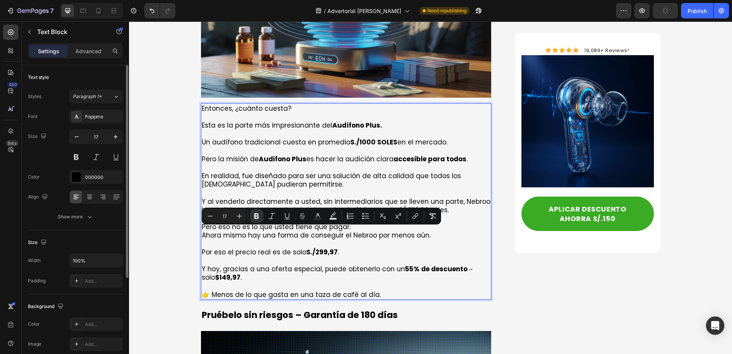
click at [281, 265] on p "Y [DATE], gracias a una oferta especial, puede obtenerlo con un 55% de descuent…" at bounding box center [346, 273] width 289 height 17
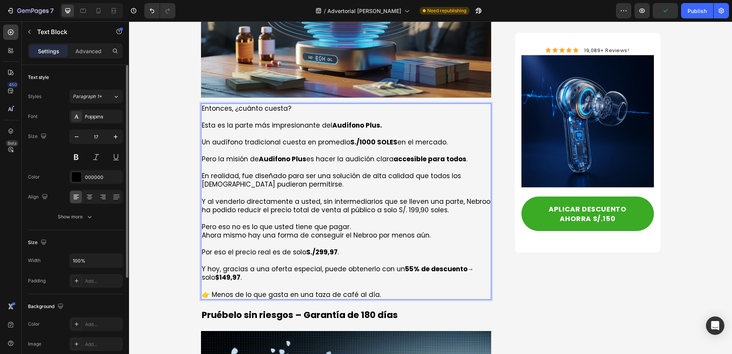
click at [256, 248] on p "Por eso el precio real es de solo S./299,97 ." at bounding box center [346, 252] width 289 height 8
click at [290, 265] on p "Y [DATE], gracias a una oferta especial, puede obtenerlo con un 55% de descuent…" at bounding box center [346, 273] width 289 height 17
click at [403, 197] on p "Y al venderlo directamente a usted, sin intermediarios que se lleven una parte,…" at bounding box center [346, 205] width 289 height 17
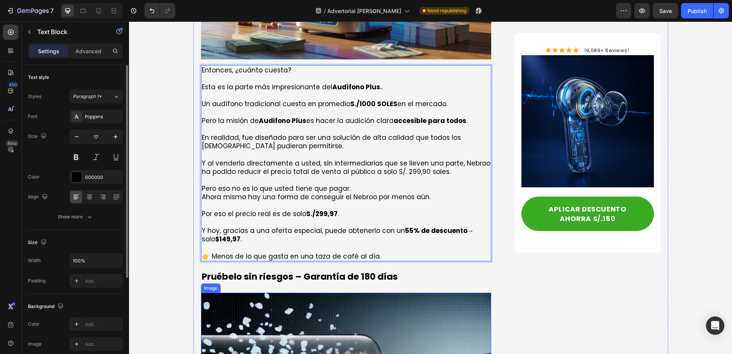
scroll to position [2383, 0]
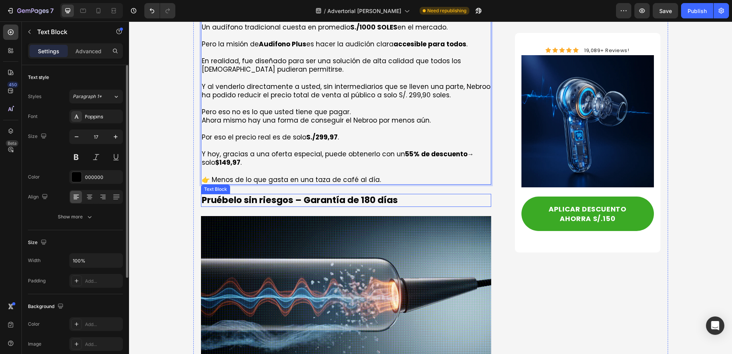
click at [288, 195] on p "Pruébelo sin riesgos – Garantía de 180 días" at bounding box center [346, 200] width 289 height 11
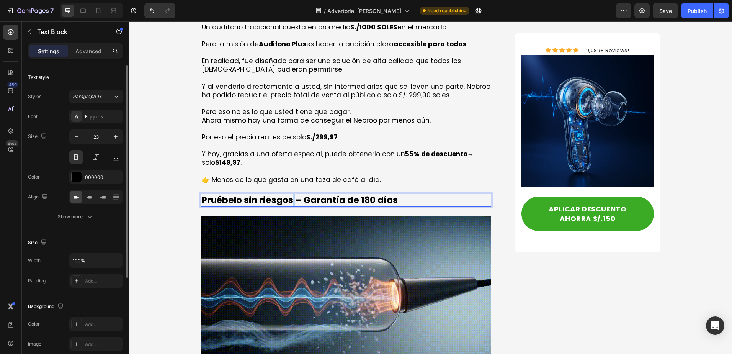
click at [288, 195] on p "Pruébelo sin riesgos – Garantía de 180 días" at bounding box center [346, 200] width 289 height 11
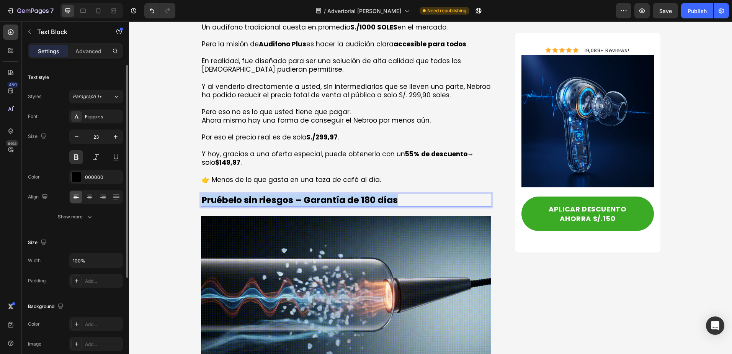
click at [288, 195] on p "Pruébelo sin riesgos – Garantía de 180 días" at bounding box center [346, 200] width 289 height 11
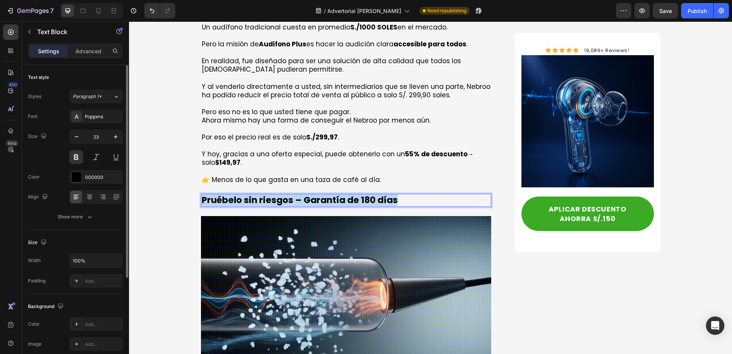
click at [288, 195] on p "Pruébelo sin riesgos – Garantía de 180 días" at bounding box center [346, 200] width 289 height 11
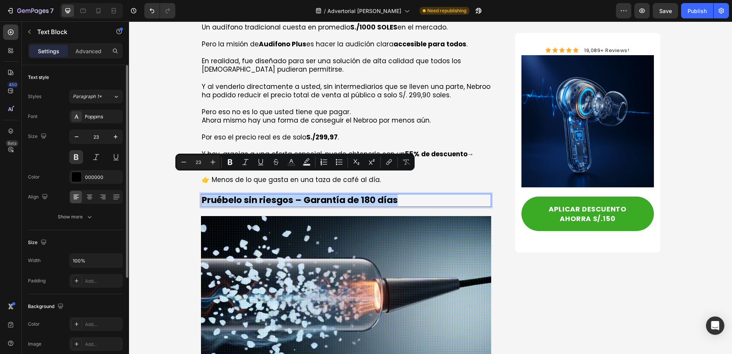
click at [288, 195] on p "Pruébelo sin riesgos – Garantía de 180 días" at bounding box center [346, 200] width 289 height 11
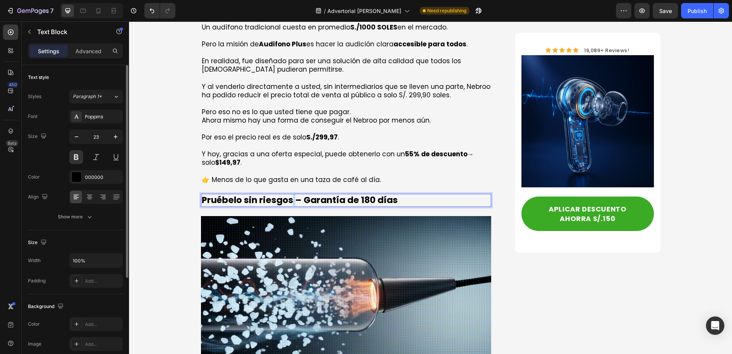
click at [288, 195] on p "Pruébelo sin riesgos – Garantía de 180 días" at bounding box center [346, 200] width 289 height 11
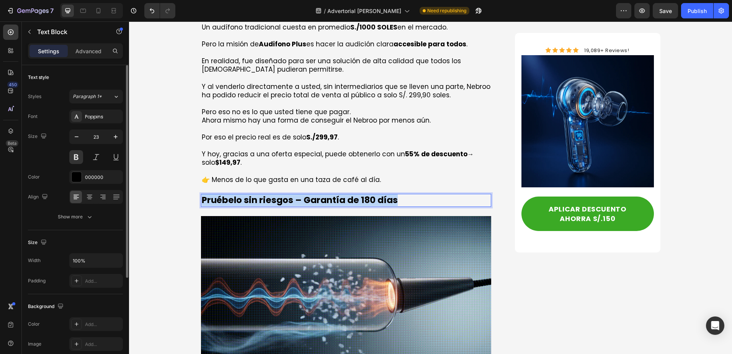
click at [288, 195] on p "Pruébelo sin riesgos – Garantía de 180 días" at bounding box center [346, 200] width 289 height 11
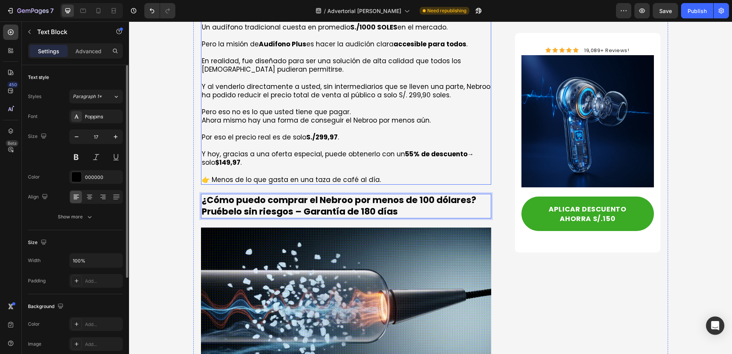
click at [310, 150] on p "Y [DATE], gracias a una oferta especial, puede obtenerlo con un 55% de descuent…" at bounding box center [346, 158] width 289 height 17
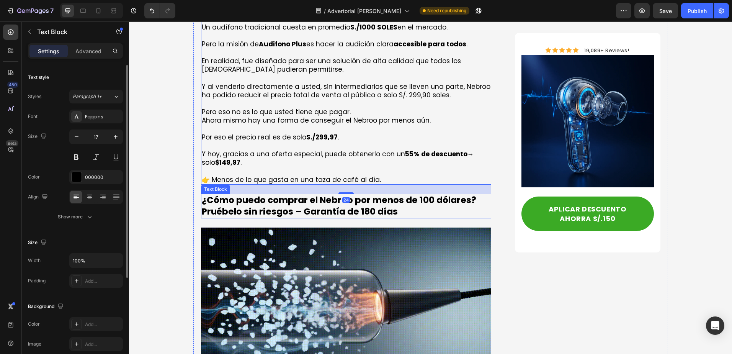
click at [435, 195] on p "¿Cómo puedo comprar el Nebroo por menos de 100 dólares? Pruébelo sin riesgos – …" at bounding box center [346, 206] width 289 height 23
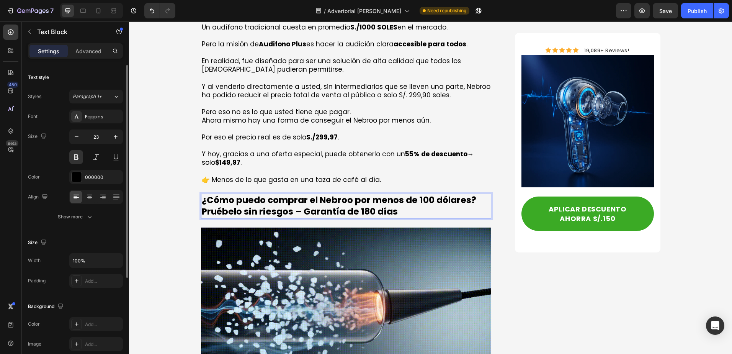
click at [369, 195] on p "¿Cómo puedo comprar el Nebroo por menos de 100 dólares? Pruébelo sin riesgos – …" at bounding box center [346, 206] width 289 height 23
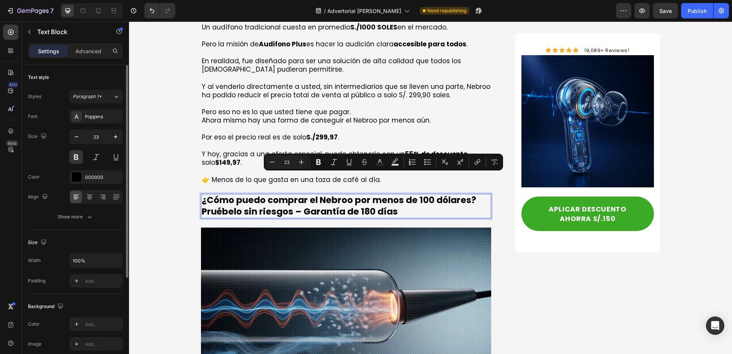
click at [331, 195] on p "¿Cómo puedo comprar el Nebroo por menos de 100 dólares? Pruébelo sin riesgos – …" at bounding box center [346, 206] width 289 height 23
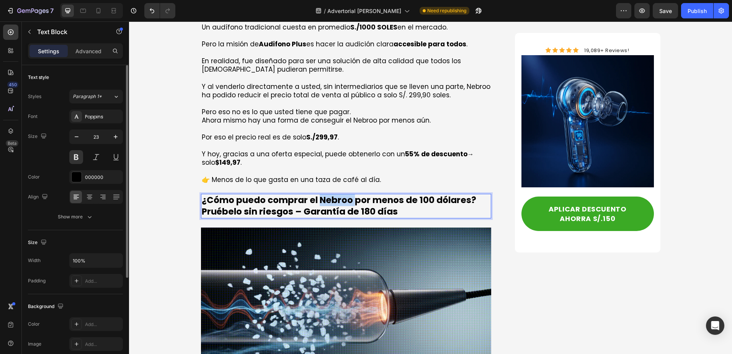
click at [331, 195] on p "¿Cómo puedo comprar el Nebroo por menos de 100 dólares? Pruébelo sin riesgos – …" at bounding box center [346, 206] width 289 height 23
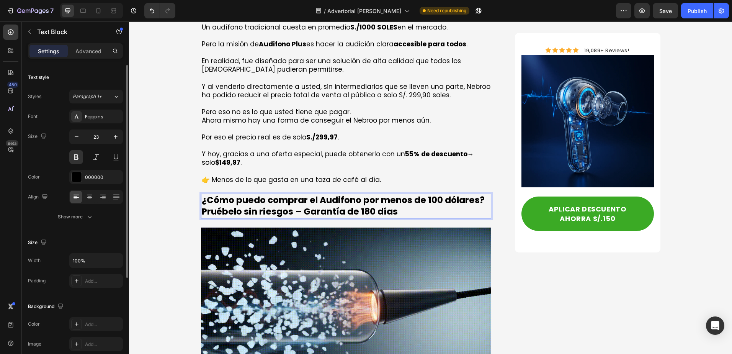
click at [424, 195] on p "¿Cómo puedo comprar el Audifono por menos de 100 dólares? Pruébelo sin riesgos …" at bounding box center [346, 206] width 289 height 23
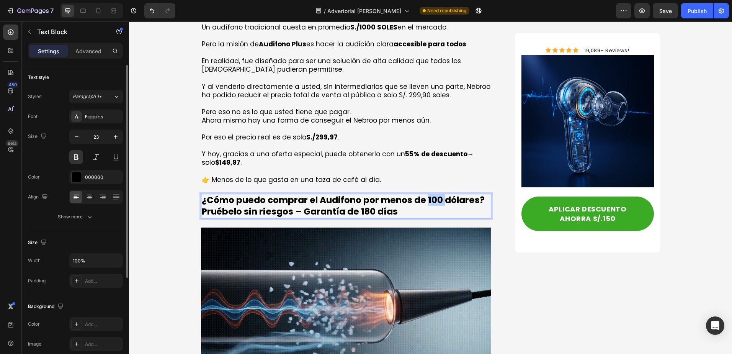
click at [424, 195] on p "¿Cómo puedo comprar el Audifono por menos de 100 dólares? Pruébelo sin riesgos …" at bounding box center [346, 206] width 289 height 23
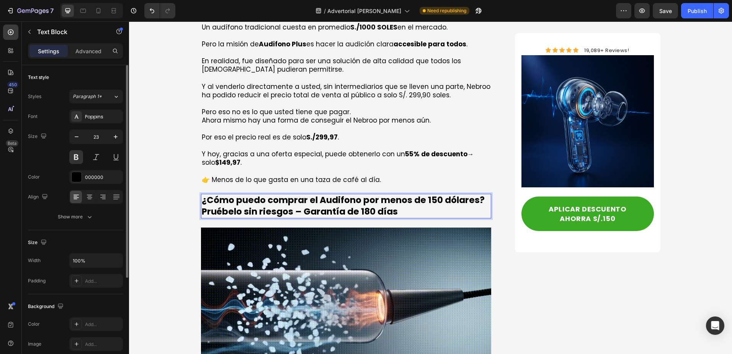
click at [460, 195] on p "¿Cómo puedo comprar el Audifono por menos de 150 dólares? Pruébelo sin riesgos …" at bounding box center [346, 206] width 289 height 23
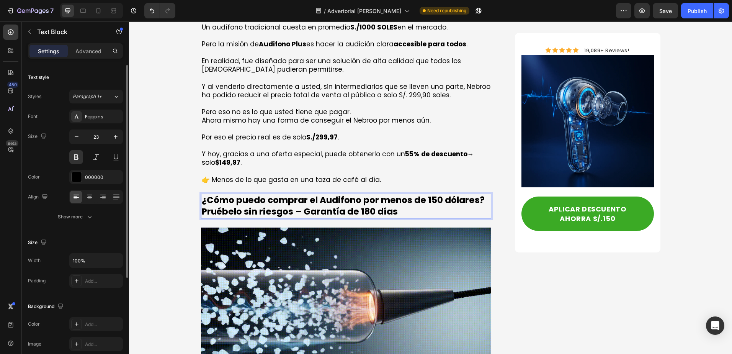
click at [459, 195] on p "¿Cómo puedo comprar el Audifono por menos de 150 dólares? Pruébelo sin riesgos …" at bounding box center [346, 206] width 289 height 23
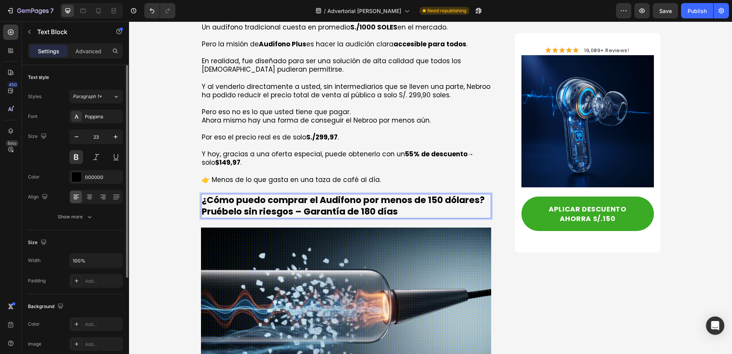
click at [459, 195] on p "¿Cómo puedo comprar el Audifono por menos de 150 dólares? Pruébelo sin riesgos …" at bounding box center [346, 206] width 289 height 23
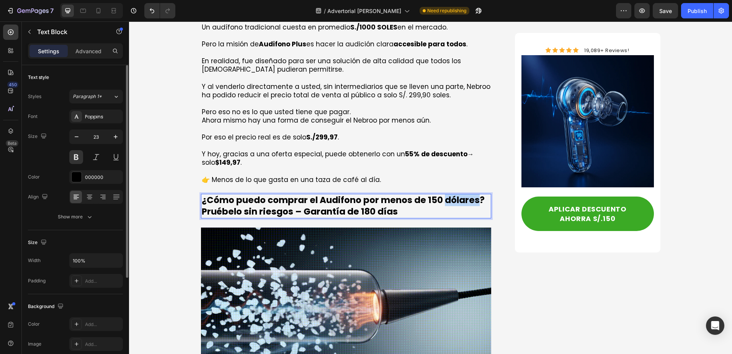
click at [459, 195] on p "¿Cómo puedo comprar el Audifono por menos de 150 dólares? Pruébelo sin riesgos …" at bounding box center [346, 206] width 289 height 23
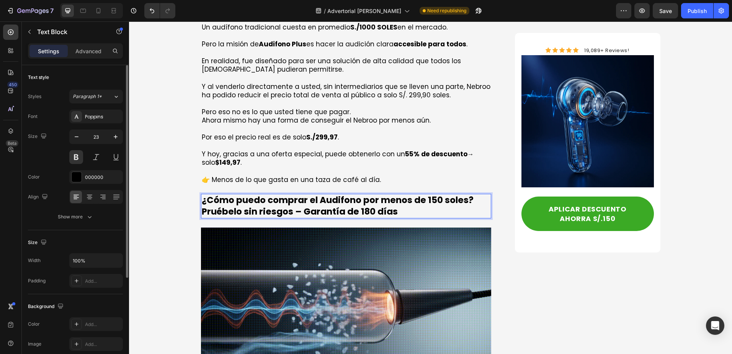
click at [367, 195] on p "¿Cómo puedo comprar el Audifono por menos de 150 soles? Pruébelo sin riesgos – …" at bounding box center [346, 206] width 289 height 23
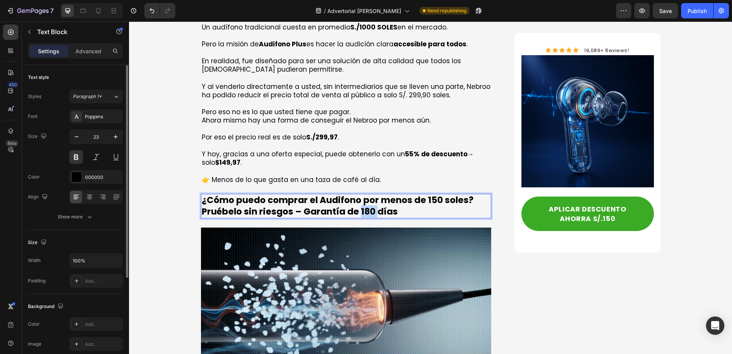
click at [367, 195] on p "¿Cómo puedo comprar el Audifono por menos de 150 soles? Pruébelo sin riesgos – …" at bounding box center [346, 206] width 289 height 23
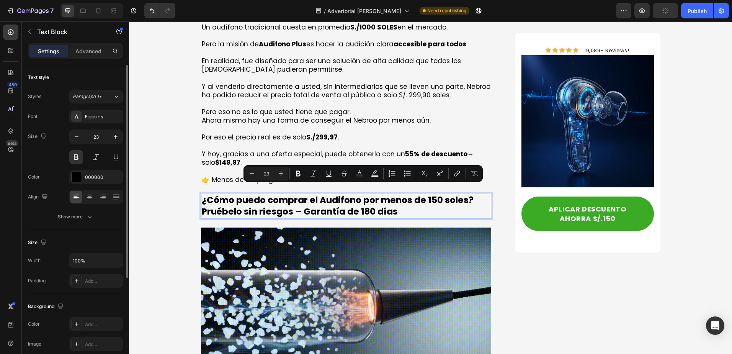
click at [397, 195] on p "¿Cómo puedo comprar el Audifono por menos de 150 soles? Pruébelo sin riesgos – …" at bounding box center [346, 206] width 289 height 23
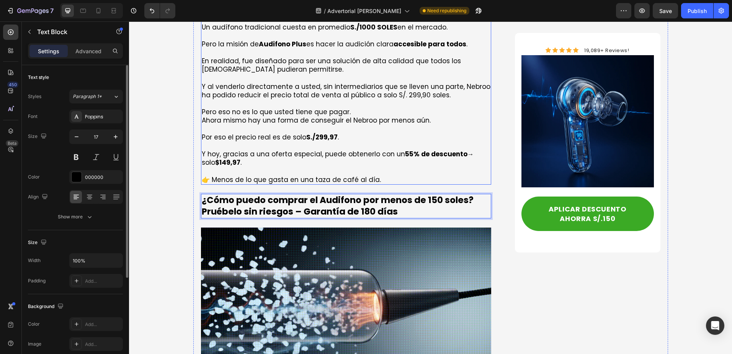
click at [262, 150] on p "Y [DATE], gracias a una oferta especial, puede obtenerlo con un 55% de descuent…" at bounding box center [346, 158] width 289 height 17
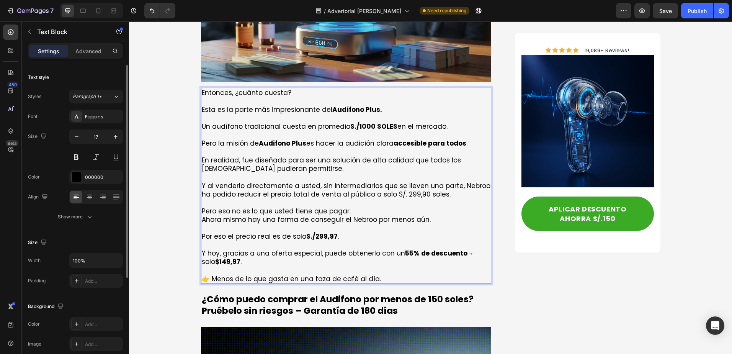
scroll to position [2398, 0]
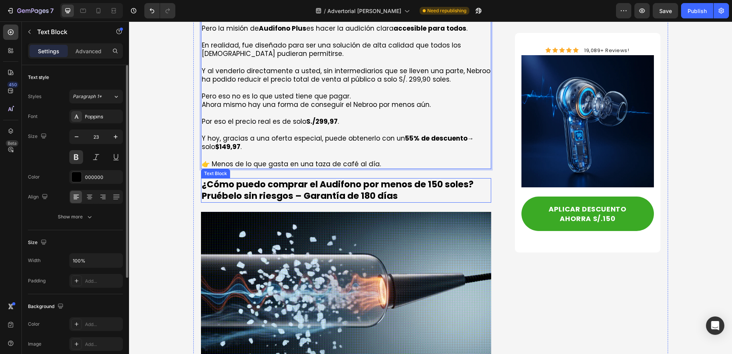
click at [264, 179] on p "¿Cómo puedo comprar el Audifono por menos de 150 soles? Pruébelo sin riesgos – …" at bounding box center [346, 190] width 289 height 23
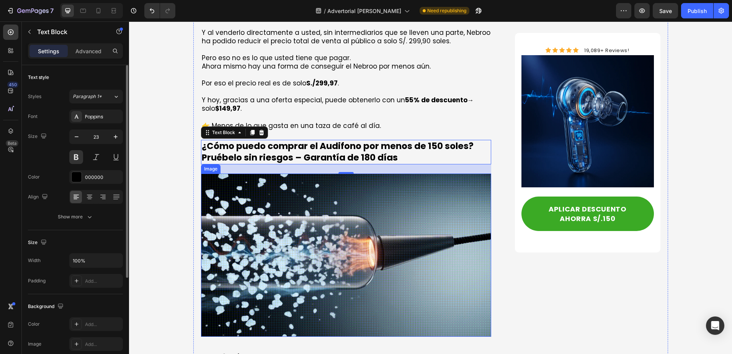
scroll to position [2475, 0]
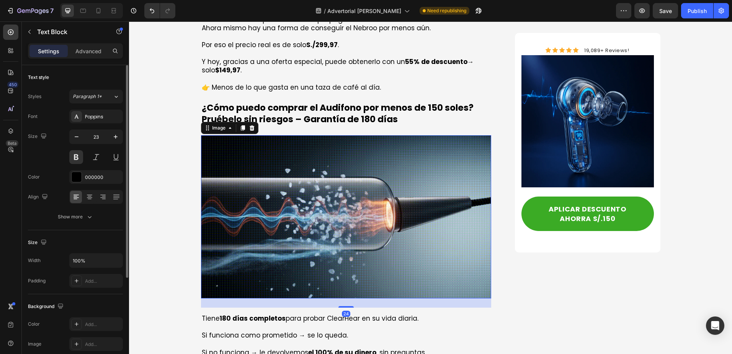
click at [298, 139] on img at bounding box center [346, 217] width 291 height 164
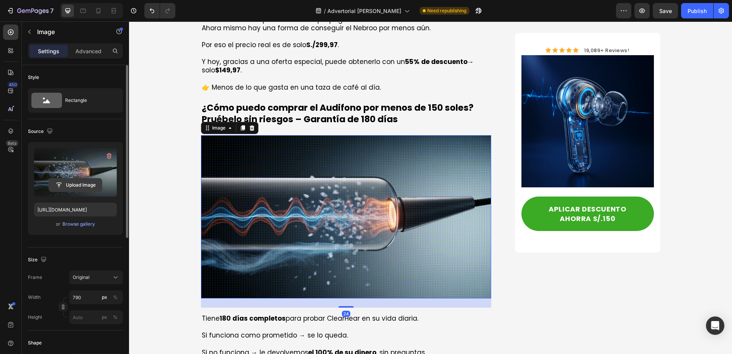
click at [79, 183] on input "file" at bounding box center [75, 185] width 53 height 13
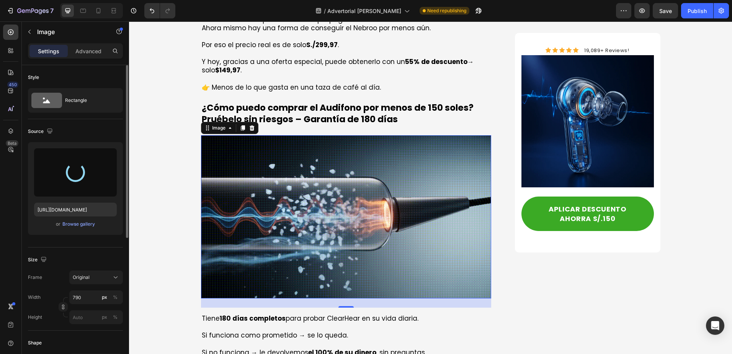
type input "[URL][DOMAIN_NAME]"
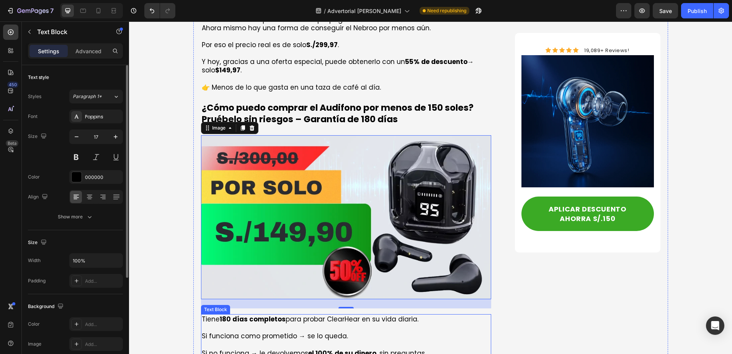
click at [374, 323] on p at bounding box center [346, 327] width 289 height 8
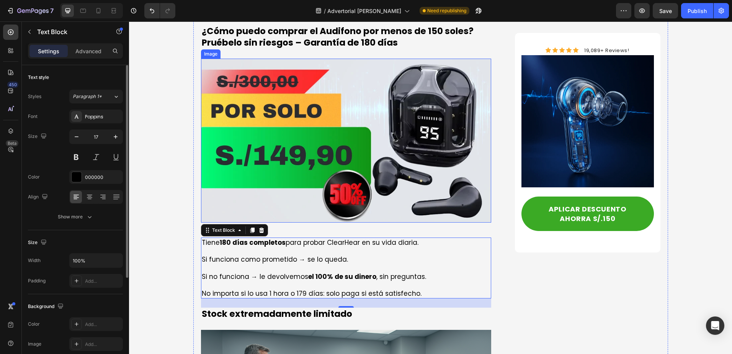
scroll to position [2628, 0]
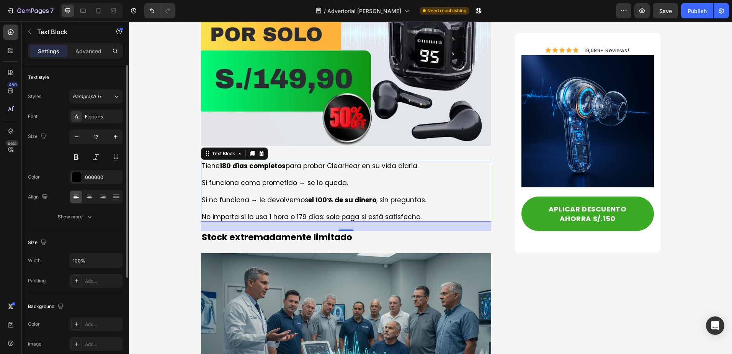
click at [225, 179] on p "Si funciona como prometido → se lo queda." at bounding box center [346, 183] width 289 height 8
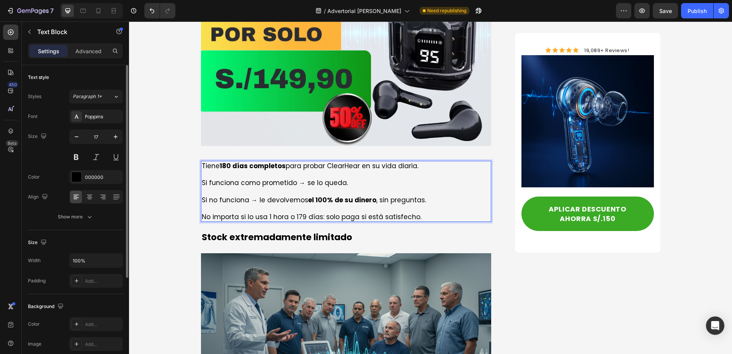
scroll to position [2513, 0]
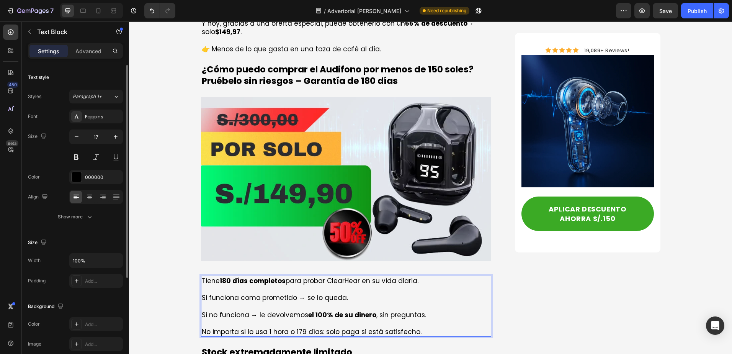
click at [366, 285] on p "Rich Text Editor. Editing area: main" at bounding box center [346, 289] width 289 height 8
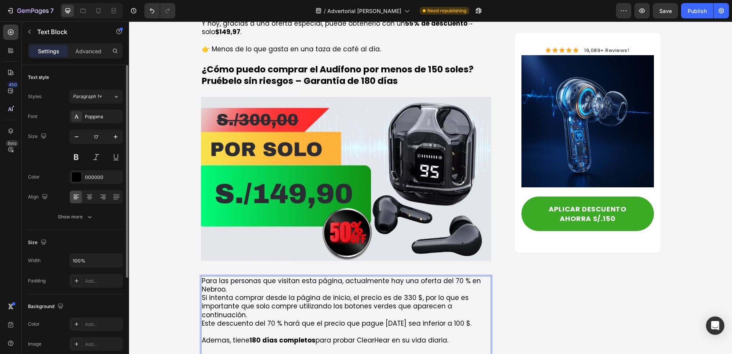
click at [289, 277] on p "Para las personas que visitan esta página, actualmente hay una oferta del 70 % …" at bounding box center [346, 285] width 289 height 17
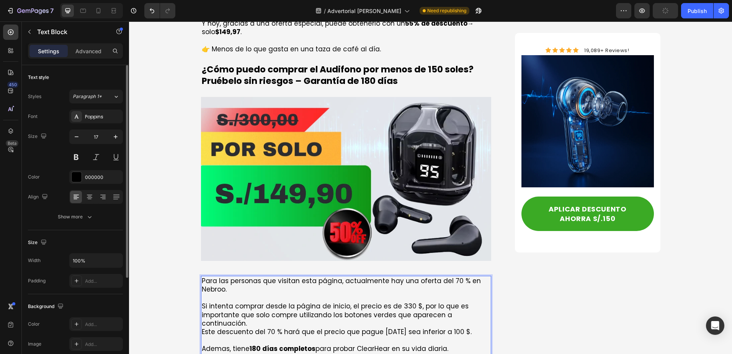
click at [449, 277] on p "Para las personas que visitan esta página, actualmente hay una oferta del 70 % …" at bounding box center [346, 289] width 289 height 25
click at [307, 277] on p "Para las personas que visitan esta página, actualmente hay una oferta del 50% e…" at bounding box center [346, 289] width 289 height 25
click at [222, 277] on p "Para las personas que visitan esta página, actualmente hay una oferta del 50% e…" at bounding box center [346, 289] width 289 height 25
click at [212, 277] on p "Para las personas que visitan esta página, actualmente hay una oferta del 50% e…" at bounding box center [346, 289] width 289 height 25
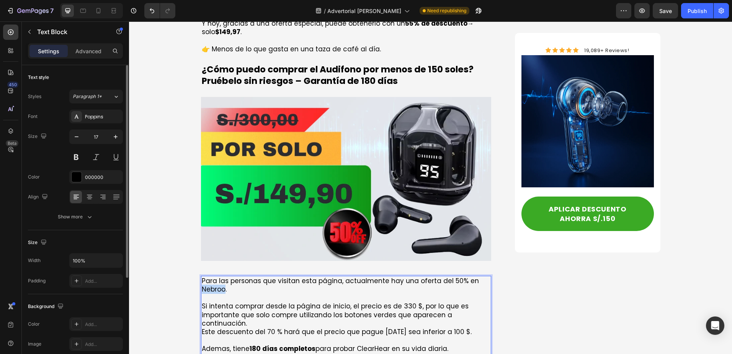
click at [212, 277] on p "Para las personas que visitan esta página, actualmente hay una oferta del 50% e…" at bounding box center [346, 289] width 289 height 25
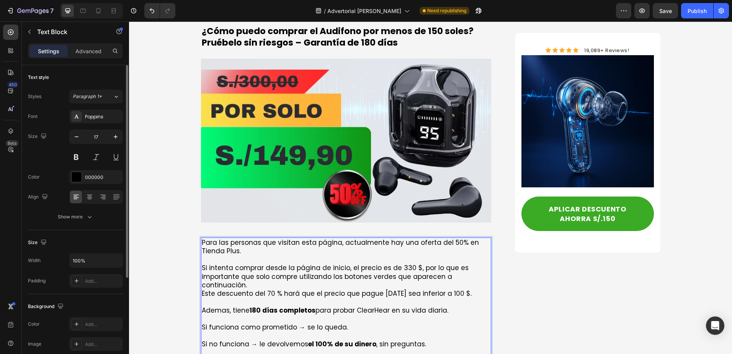
click at [310, 264] on p "Si intenta comprar desde la página de inicio, el precio es de 330 $, por lo que…" at bounding box center [346, 276] width 289 height 25
click at [309, 264] on p "Si intenta comprar desde la página de inicio, el precio es de 330 $, por lo que…" at bounding box center [346, 276] width 289 height 25
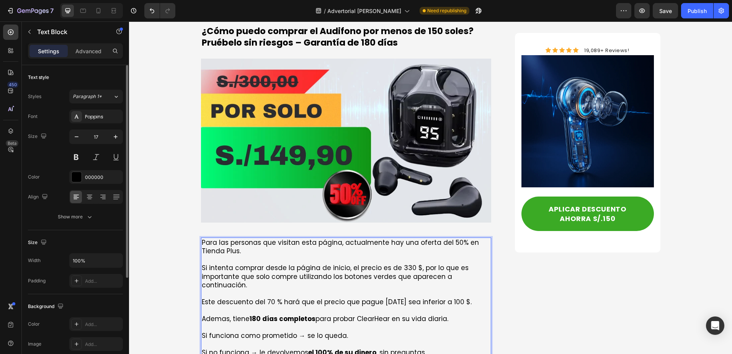
click at [401, 264] on p "Si intenta comprar desde la página de inicio, el precio es de 330 $, por lo que…" at bounding box center [346, 276] width 289 height 25
click at [239, 264] on p "Si intenta comprar desde la página de inicio, el precio es de 300$, por lo que …" at bounding box center [346, 276] width 289 height 25
click at [288, 264] on p "Si intenta comprar desde la página de inicio, el precio es de 300$, por lo que …" at bounding box center [346, 276] width 289 height 25
click at [322, 264] on p "Si intenta comprar desde la página de inicio, el precio es de 300$, por lo que …" at bounding box center [346, 276] width 289 height 25
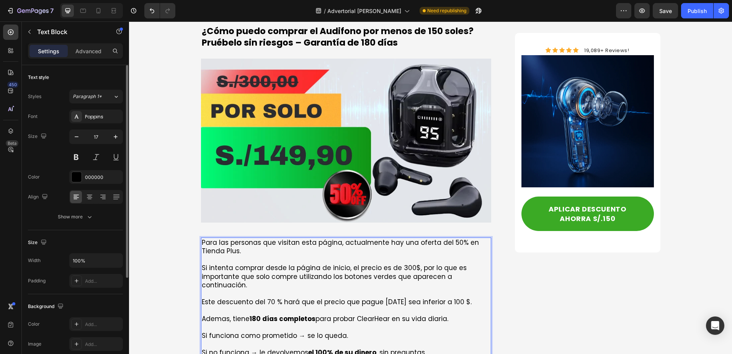
click at [363, 264] on p "Si intenta comprar desde la página de inicio, el precio es de 300$, por lo que …" at bounding box center [346, 276] width 289 height 25
click at [403, 264] on p "Si intenta comprar desde la página de inicio, el precio es de 300$, por lo que …" at bounding box center [346, 276] width 289 height 25
click at [446, 264] on p "Si intenta comprar desde la página de inicio, el precio es de 300$, por lo que …" at bounding box center [346, 276] width 289 height 25
click at [274, 265] on p "Si intenta comprar desde la página de inicio, el precio es de 300$, por lo que …" at bounding box center [346, 276] width 289 height 25
click at [256, 298] on p "Este descuento del 70 % hará que el precio que pague [DATE] sea inferior a 100 …" at bounding box center [346, 310] width 289 height 25
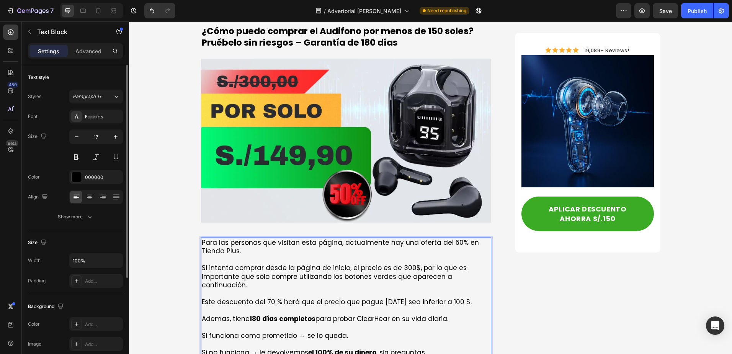
click at [288, 298] on p "Este descuento del 70 % hará que el precio que pague [DATE] sea inferior a 100 …" at bounding box center [346, 310] width 289 height 25
click at [263, 298] on p "Este descuento del 70 % hará que el precio que pague [DATE] sea inferior a 100 …" at bounding box center [346, 310] width 289 height 25
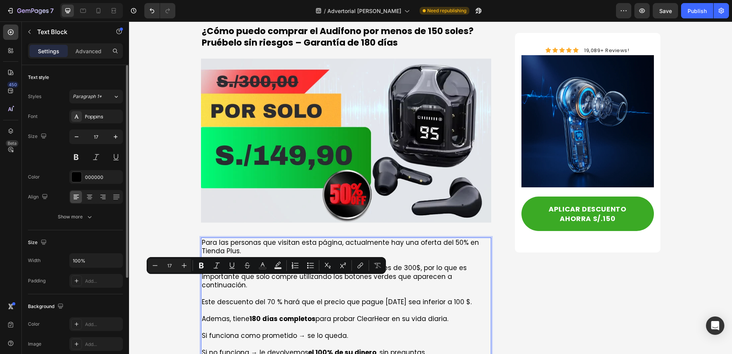
click at [302, 298] on p "Este descuento del 70 % hará que el precio que pague [DATE] sea inferior a 100 …" at bounding box center [346, 310] width 289 height 25
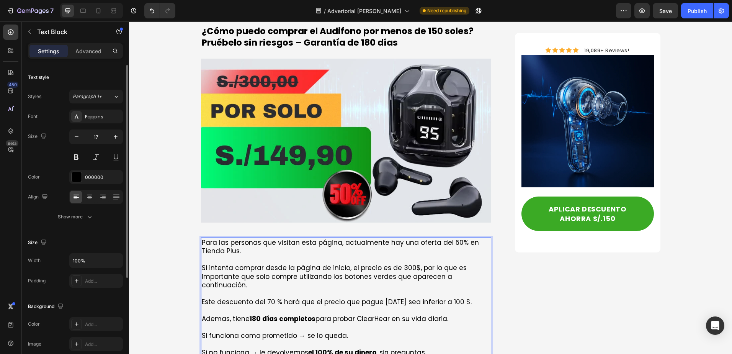
click at [316, 298] on p "Este descuento del 70 % hará que el precio que pague [DATE] sea inferior a 100 …" at bounding box center [346, 310] width 289 height 25
click at [358, 298] on p "Este descuento del 70 % hará que el precio que pague [DATE] sea inferior a 100 …" at bounding box center [346, 310] width 289 height 25
click at [394, 298] on p "Este descuento del 70 % hará que el precio que pague [DATE] sea inferior a 100 …" at bounding box center [346, 310] width 289 height 25
click at [411, 298] on p "Este descuento del 70 % hará que el precio que pague [DATE] sea inferior a 100 …" at bounding box center [346, 310] width 289 height 25
click at [446, 298] on p "Este descuento del 70 % hará que el precio que pague [DATE] sea inferior a 100 …" at bounding box center [346, 310] width 289 height 25
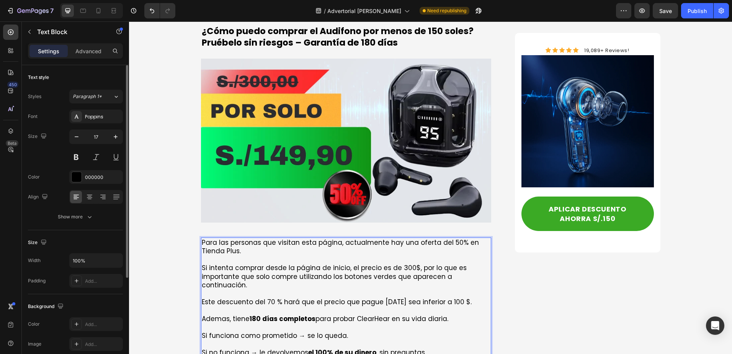
click at [264, 298] on p "Este descuento del 70 % hará que el precio que pague [DATE] sea inferior a 100 …" at bounding box center [346, 310] width 289 height 25
click at [434, 298] on p "Este descuento del 50% hará que el precio que pague [DATE] sea inferior a 100 $…" at bounding box center [346, 310] width 289 height 25
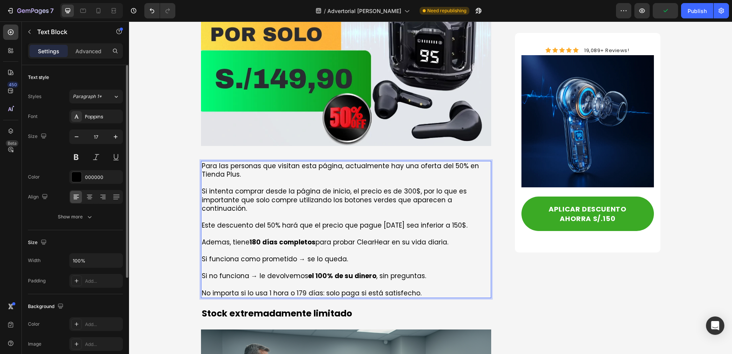
click at [290, 255] on p "Si funciona como prometido → se lo queda." at bounding box center [346, 259] width 289 height 8
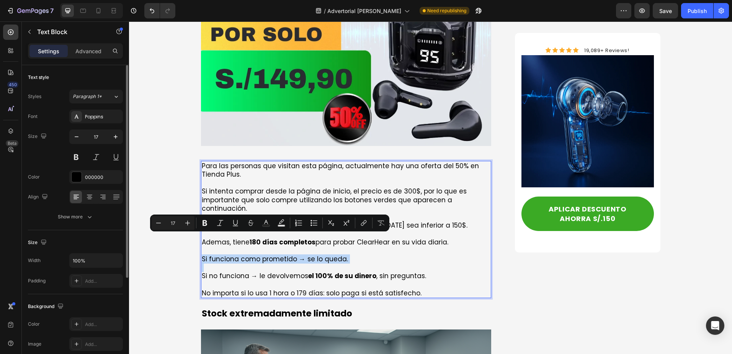
click at [279, 263] on p "Rich Text Editor. Editing area: main" at bounding box center [346, 267] width 289 height 8
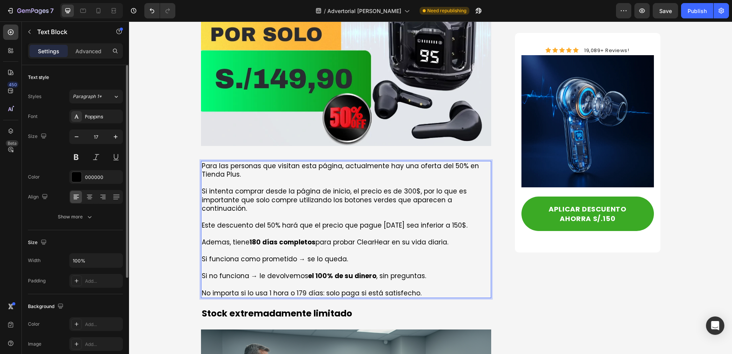
click at [241, 289] on p "No importa si lo usa 1 hora o 179 días: solo paga si está satisfecho." at bounding box center [346, 293] width 289 height 8
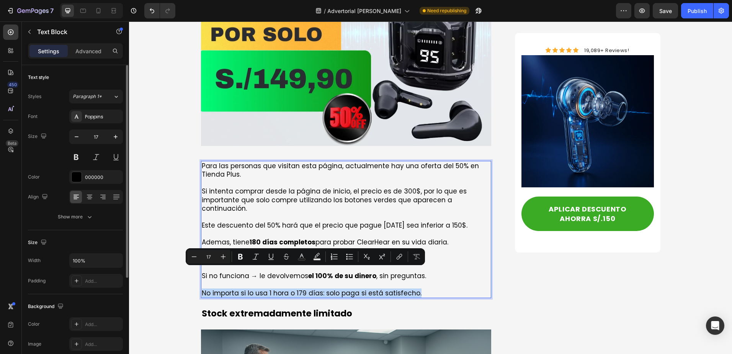
click at [279, 289] on p "No importa si lo usa 1 hora o 179 días: solo paga si está satisfecho." at bounding box center [346, 293] width 289 height 8
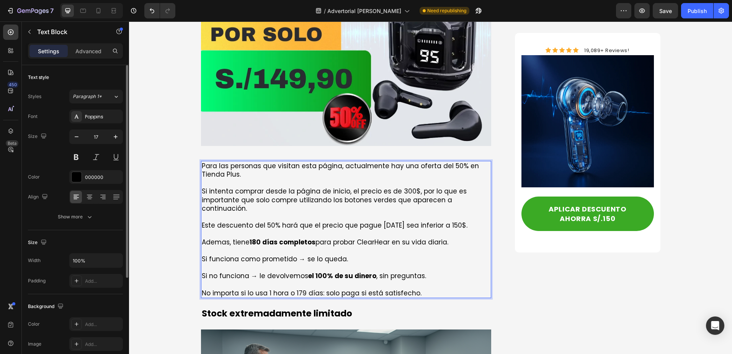
click at [300, 289] on p "No importa si lo usa 1 hora o 179 días: solo paga si está satisfecho." at bounding box center [346, 293] width 289 height 8
click at [345, 289] on p "No importa si lo usa 1 hora o 179 días: solo paga si está satisfecho." at bounding box center [346, 293] width 289 height 8
click at [395, 289] on p "No importa si lo usa 1 hora o 179 días: solo paga si está satisfecho." at bounding box center [346, 293] width 289 height 8
click at [323, 289] on p "No importa si lo usa 1 hora o 179 días: solo paga si está satisfecho." at bounding box center [346, 293] width 289 height 8
drag, startPoint x: 323, startPoint y: 272, endPoint x: 432, endPoint y: 271, distance: 109.2
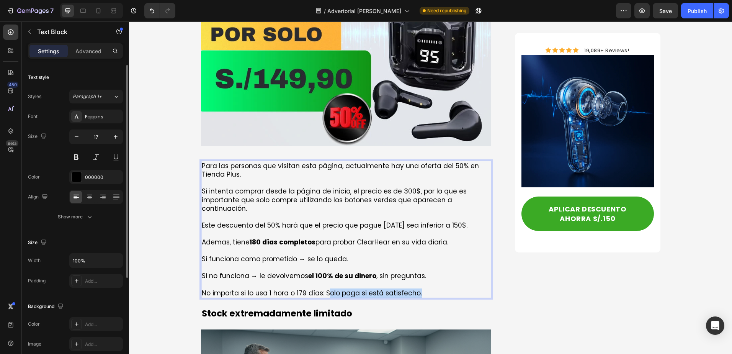
click at [432, 289] on p "No importa si lo usa 1 hora o 179 días: Solo paga si está satisfecho." at bounding box center [346, 293] width 289 height 8
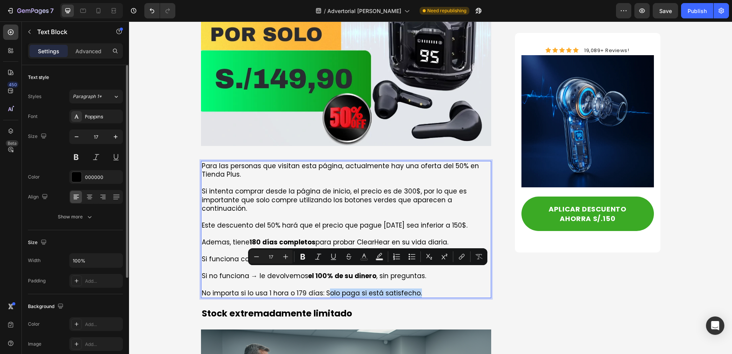
drag, startPoint x: 348, startPoint y: 271, endPoint x: 310, endPoint y: 272, distance: 38.3
click at [347, 289] on p "No importa si lo usa 1 hora o 179 días: Solo paga si está satisfecho." at bounding box center [346, 293] width 289 height 8
click at [320, 289] on p "No importa si lo usa 1 hora o 179 días: Solo paga si está satisfecho." at bounding box center [346, 293] width 289 height 8
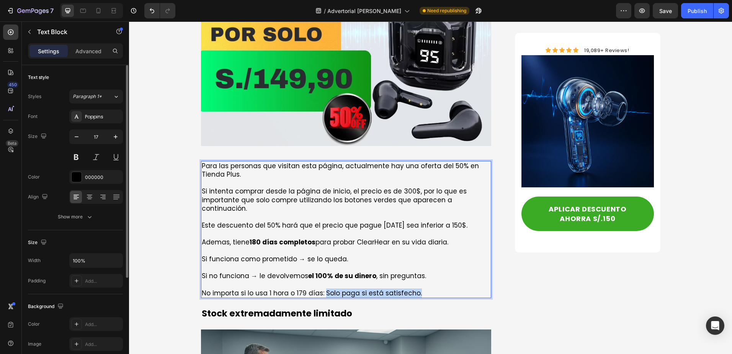
drag, startPoint x: 321, startPoint y: 272, endPoint x: 436, endPoint y: 269, distance: 114.6
click at [436, 289] on p "No importa si lo usa 1 hora o 179 días: Solo paga si está satisfecho." at bounding box center [346, 293] width 289 height 8
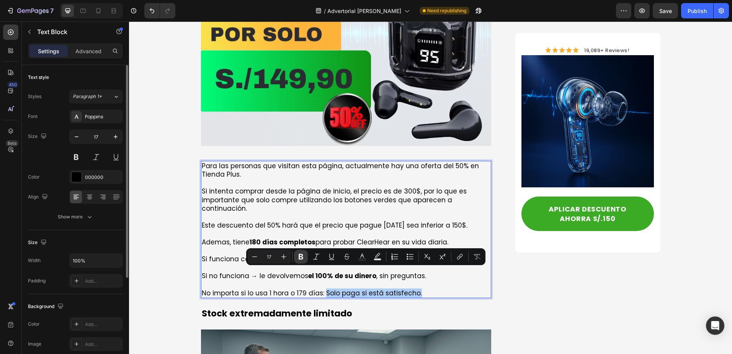
click at [302, 259] on icon "Editor contextual toolbar" at bounding box center [301, 257] width 5 height 6
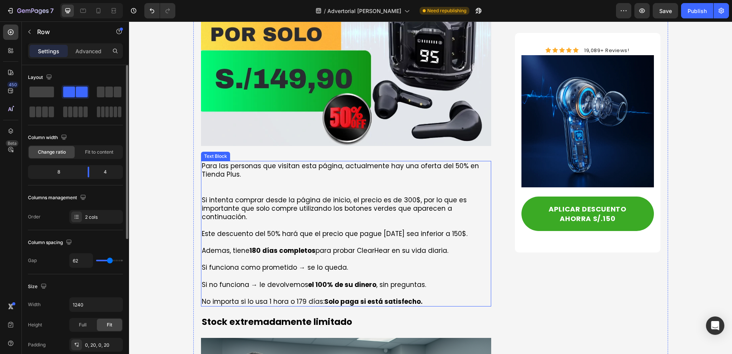
scroll to position [2666, 0]
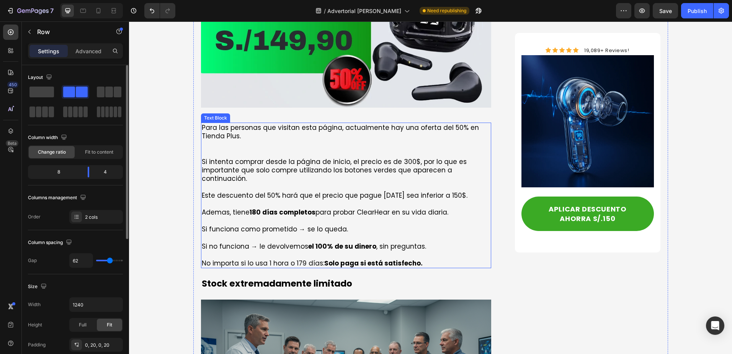
click at [237, 134] on p "Para las personas que visitan esta página, actualmente hay una oferta del 50% e…" at bounding box center [346, 140] width 289 height 34
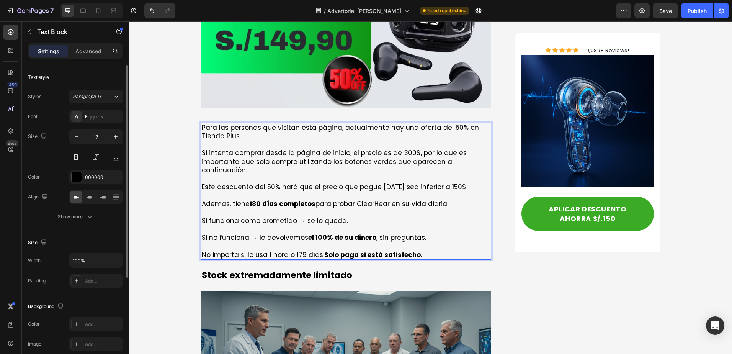
click at [344, 250] on strong "Solo paga si está satisfecho." at bounding box center [373, 254] width 98 height 9
click at [330, 250] on strong "Solo paga si está satisfecho." at bounding box center [373, 254] width 98 height 9
click at [325, 250] on strong "Solo paga si está satisfecho." at bounding box center [373, 254] width 98 height 9
click at [415, 251] on p "No importa si lo usa 1 hora o 179 días: Solo paga si está satisfecho." at bounding box center [346, 255] width 289 height 8
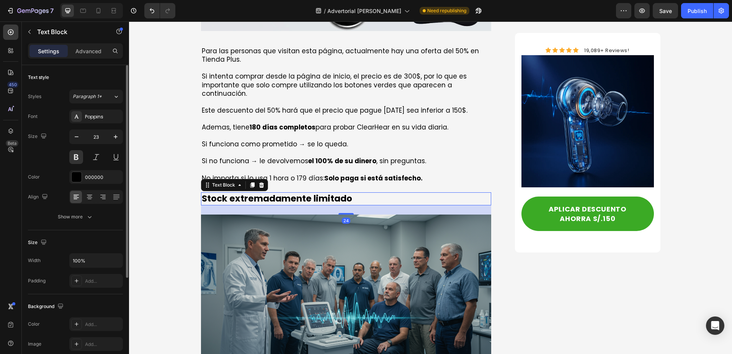
click at [279, 193] on p "Stock extremadamente limitado" at bounding box center [346, 198] width 289 height 11
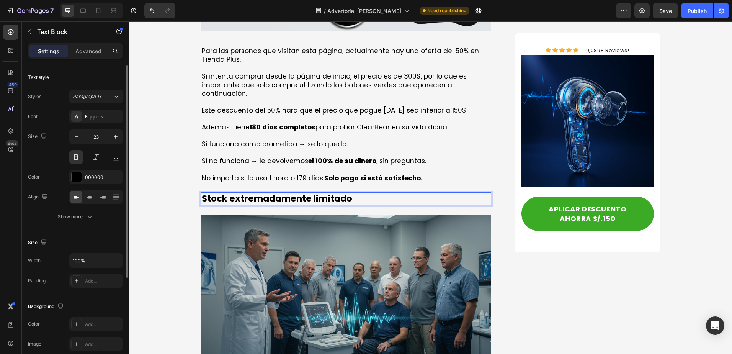
click at [324, 193] on p "Stock extremadamente limitado" at bounding box center [346, 198] width 289 height 11
click at [277, 193] on p "Stock extremadamente limitado" at bounding box center [346, 198] width 289 height 11
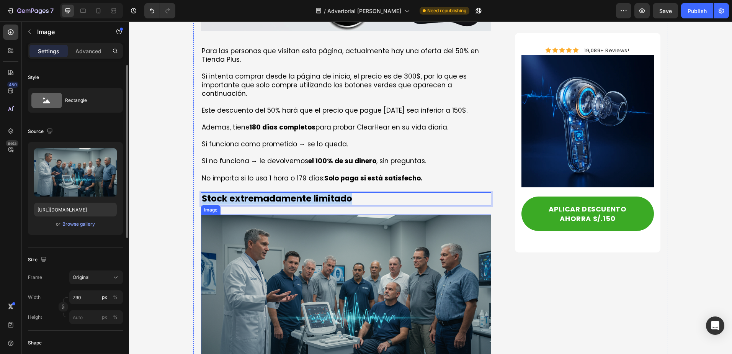
click at [293, 237] on img at bounding box center [346, 294] width 291 height 159
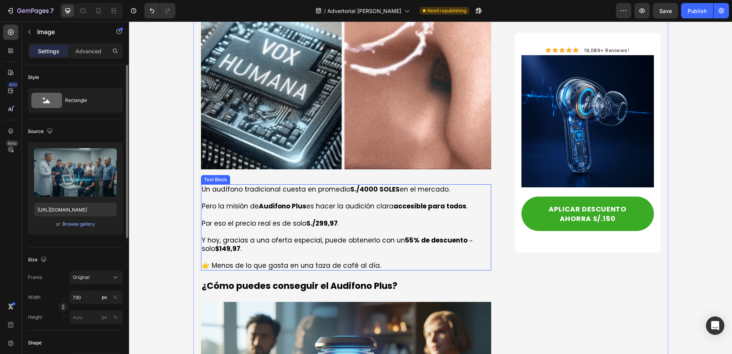
scroll to position [2053, 0]
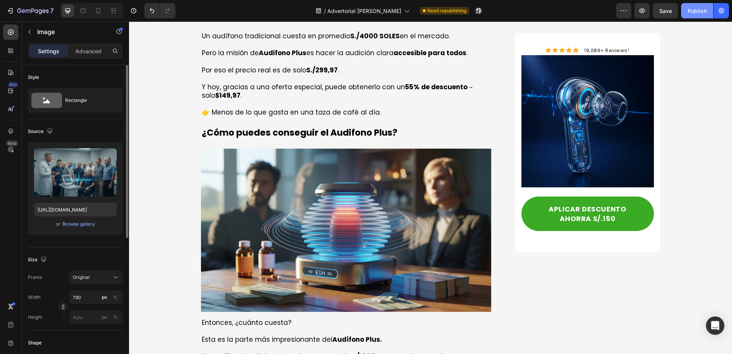
click at [697, 7] on div "Publish" at bounding box center [697, 11] width 19 height 8
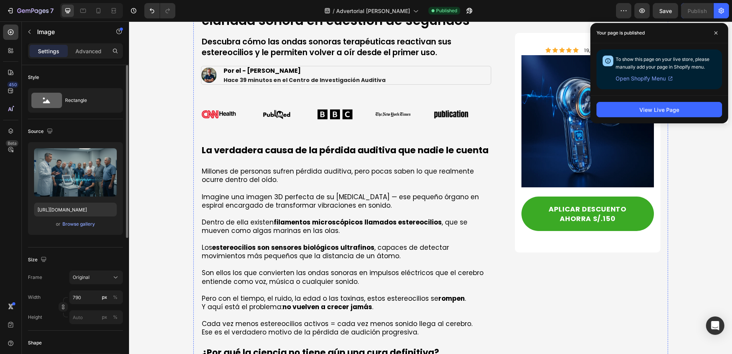
scroll to position [0, 0]
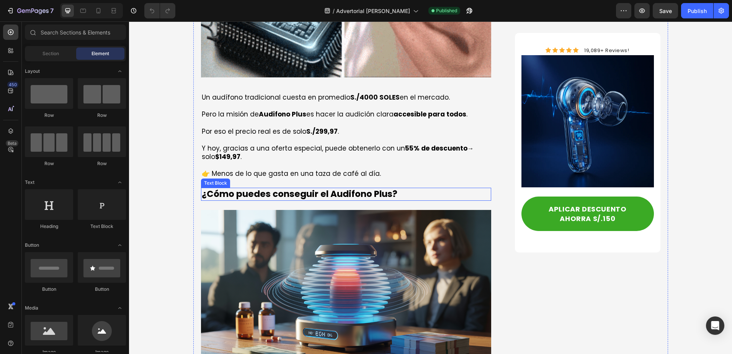
scroll to position [2069, 0]
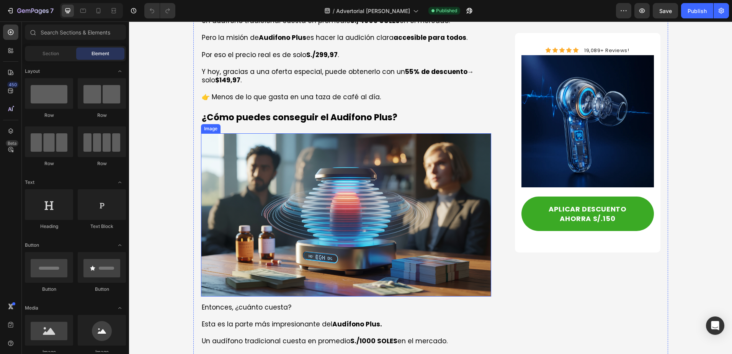
click at [274, 179] on img at bounding box center [346, 214] width 291 height 163
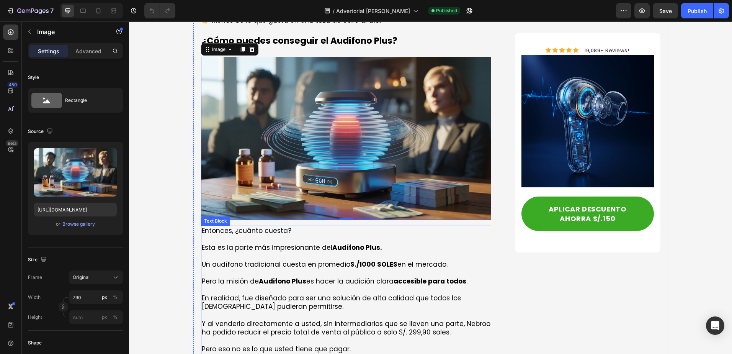
scroll to position [2107, 0]
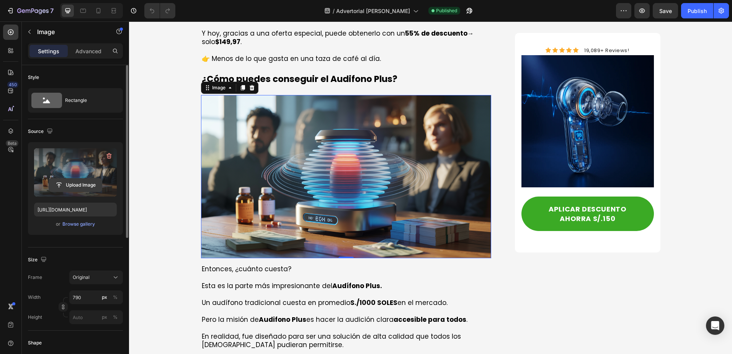
click at [84, 185] on input "file" at bounding box center [75, 185] width 53 height 13
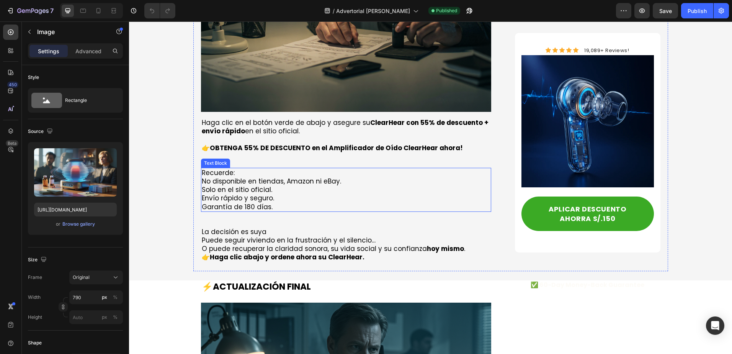
scroll to position [3525, 0]
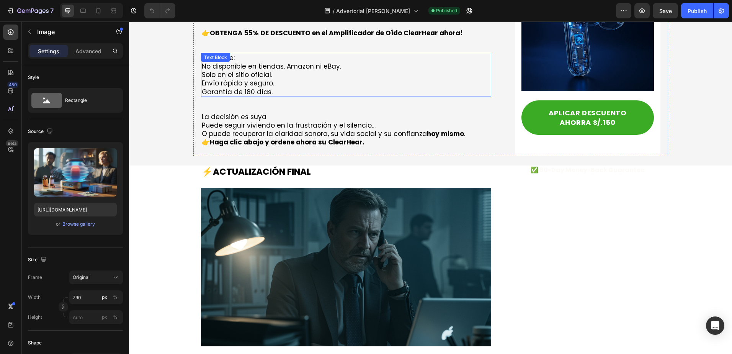
click at [269, 70] on p "Solo en el sitio oficial." at bounding box center [346, 74] width 289 height 8
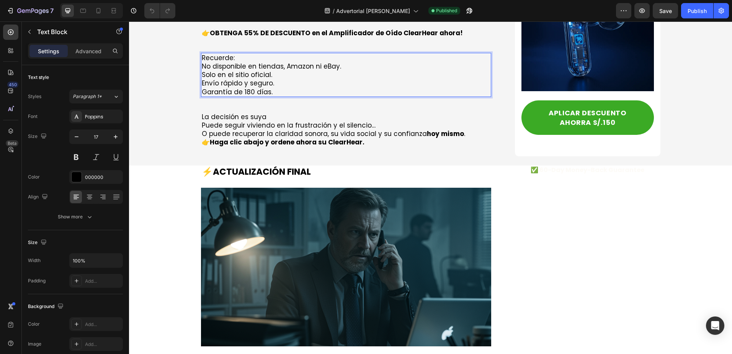
click at [327, 53] on div "Recuerde: No disponible en tiendas, Amazon ni eBay. Solo en el sitio oficial. E…" at bounding box center [346, 75] width 291 height 44
click at [326, 62] on p "No disponible en tiendas, Amazon ni eBay." at bounding box center [346, 66] width 289 height 8
click at [329, 113] on p "La decisión es suya" at bounding box center [346, 117] width 289 height 8
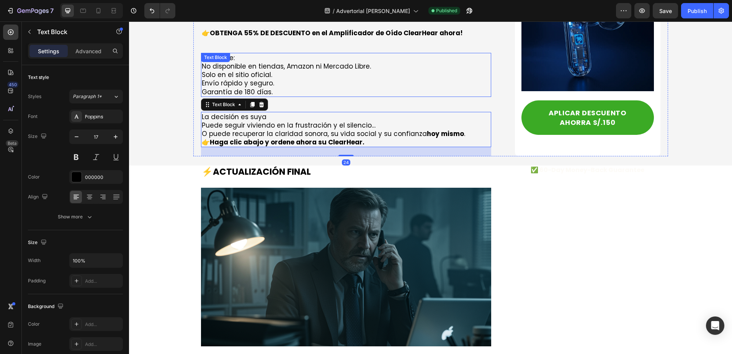
click at [331, 79] on p "Envío rápido y seguro." at bounding box center [346, 83] width 289 height 8
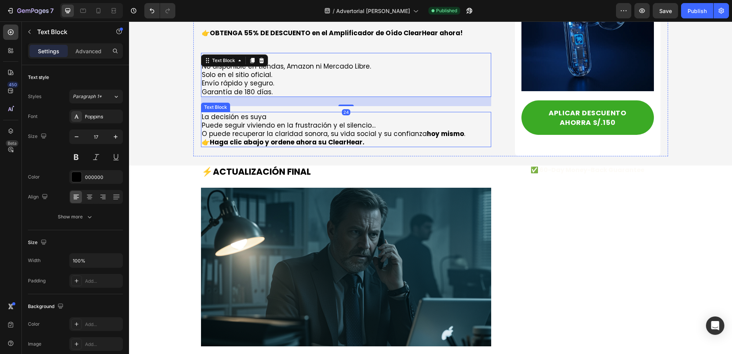
click at [306, 138] on strong "Haga clic abajo y ordene ahora su ClearHear." at bounding box center [287, 142] width 155 height 9
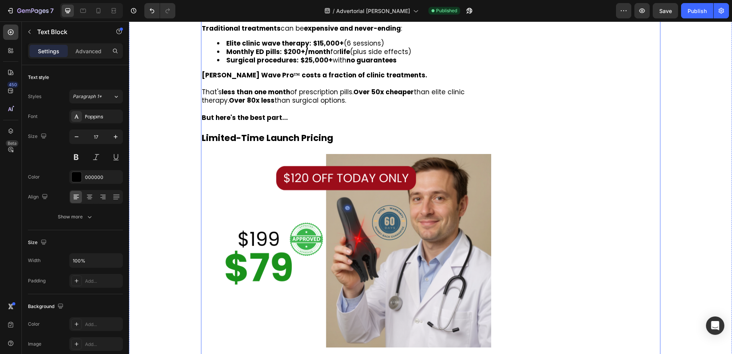
scroll to position [4827, 0]
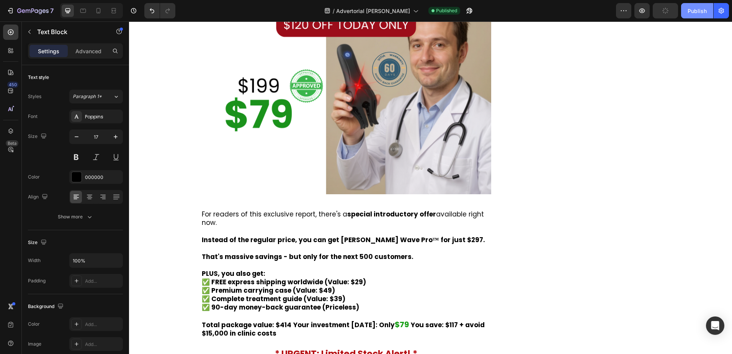
click at [709, 10] on button "Publish" at bounding box center [698, 10] width 32 height 15
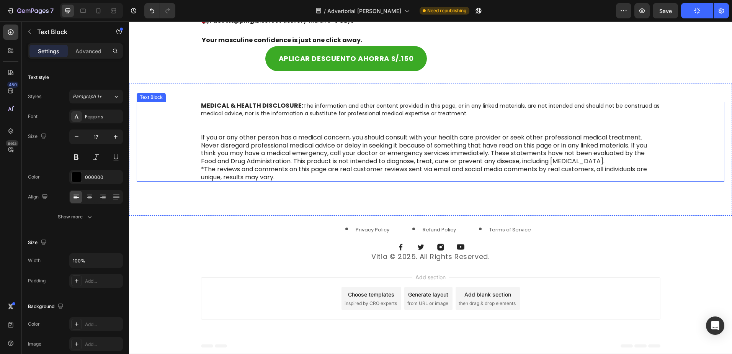
scroll to position [6188, 0]
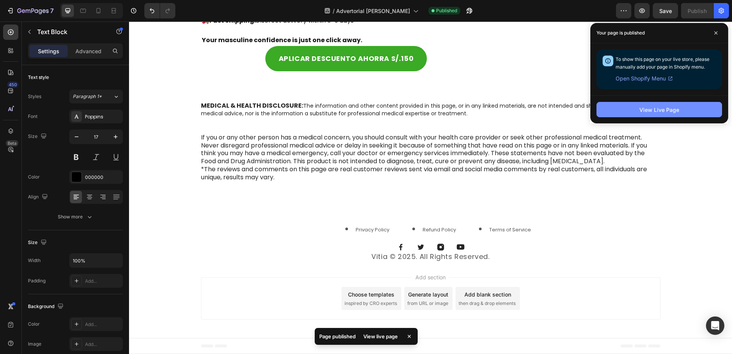
click at [683, 106] on button "View Live Page" at bounding box center [660, 109] width 126 height 15
